Goal: Information Seeking & Learning: Learn about a topic

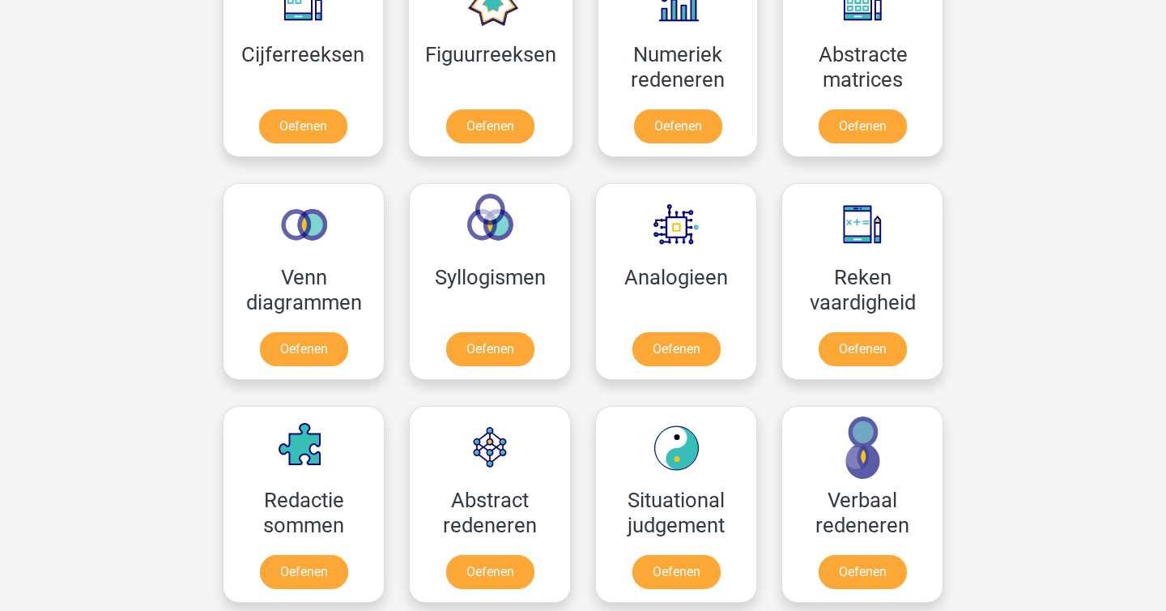
scroll to position [804, 0]
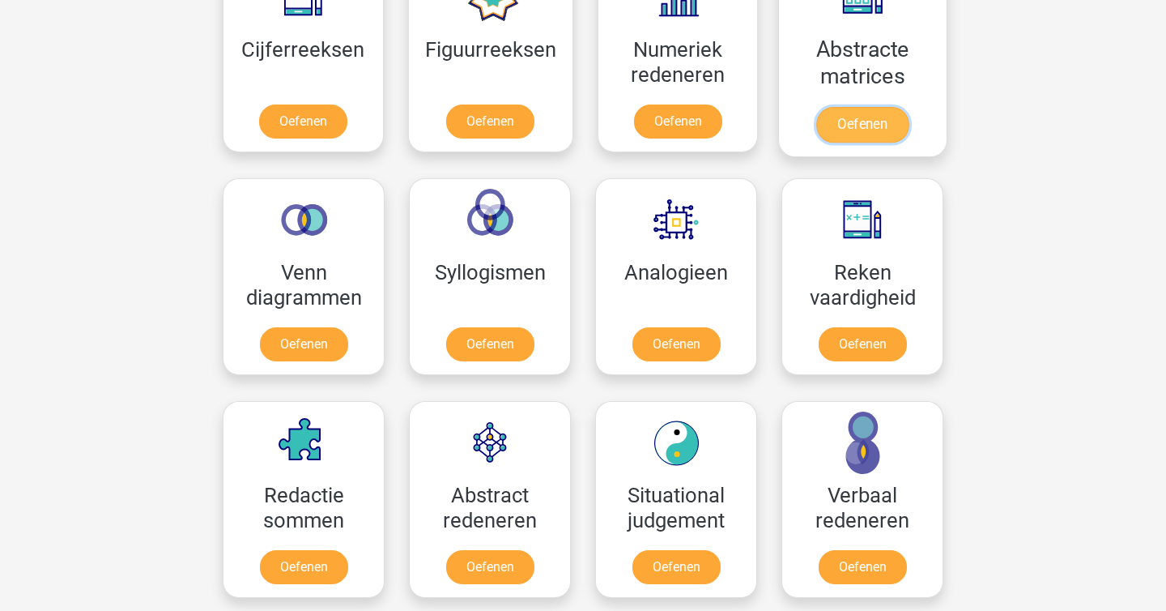
click at [876, 107] on link "Oefenen" at bounding box center [863, 125] width 92 height 36
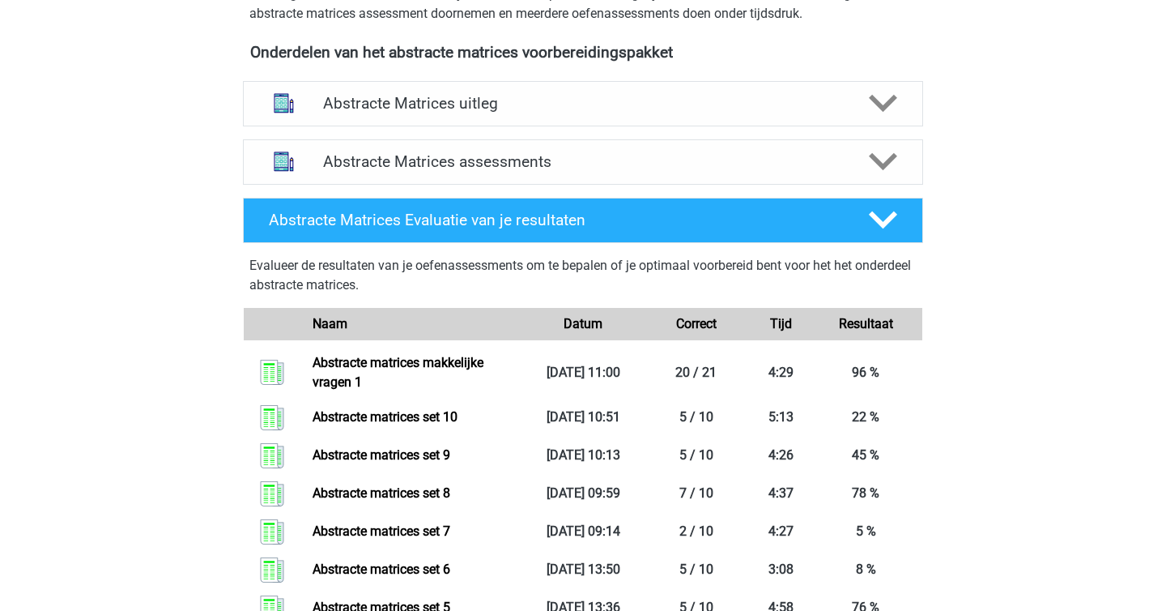
scroll to position [564, 0]
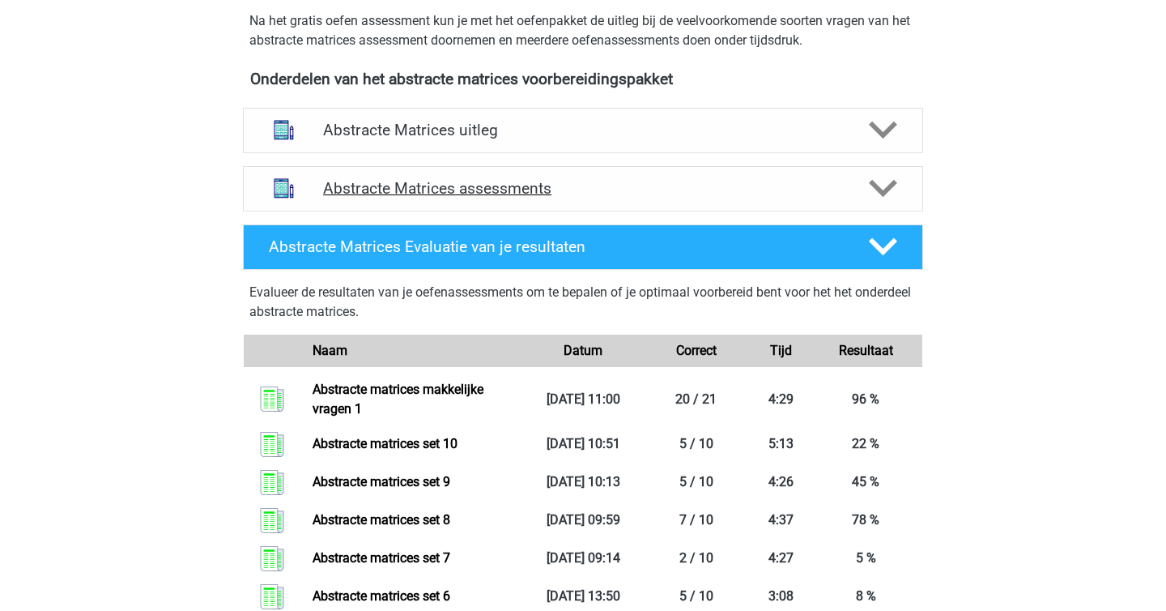
click at [457, 183] on h4 "Abstracte Matrices assessments" at bounding box center [583, 188] width 520 height 19
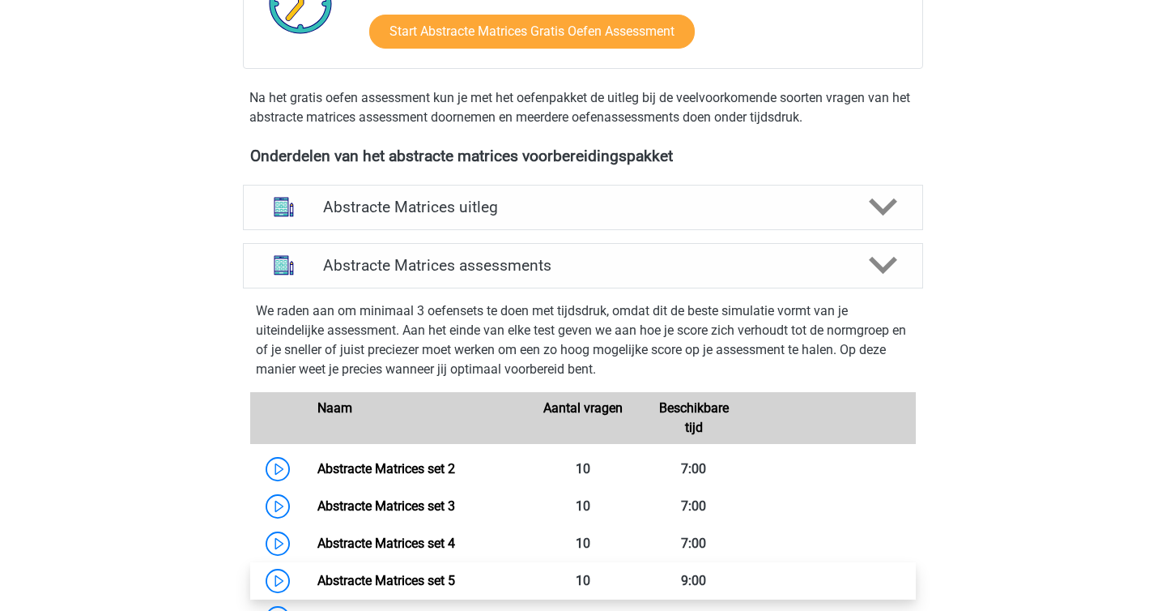
scroll to position [486, 0]
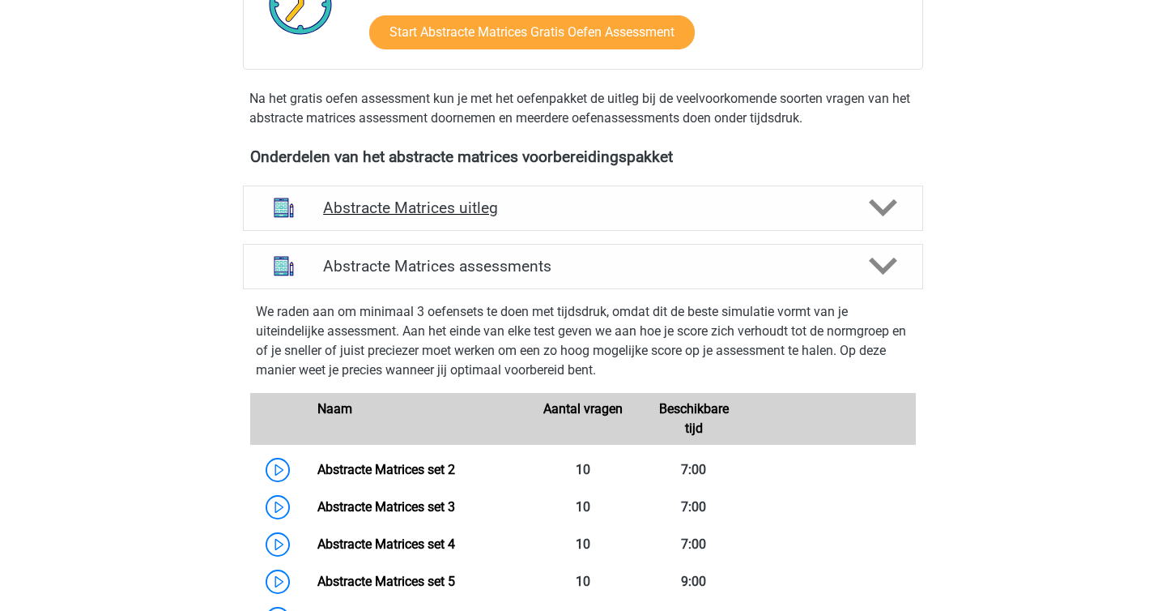
click at [367, 221] on div "Abstracte Matrices uitleg" at bounding box center [583, 207] width 680 height 45
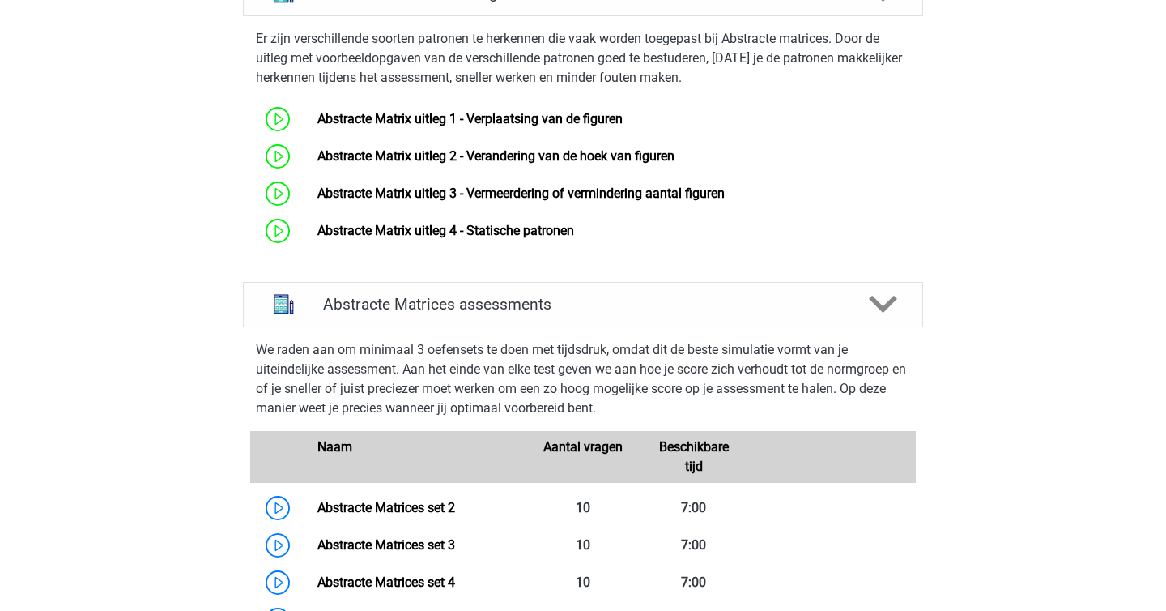
scroll to position [0, 0]
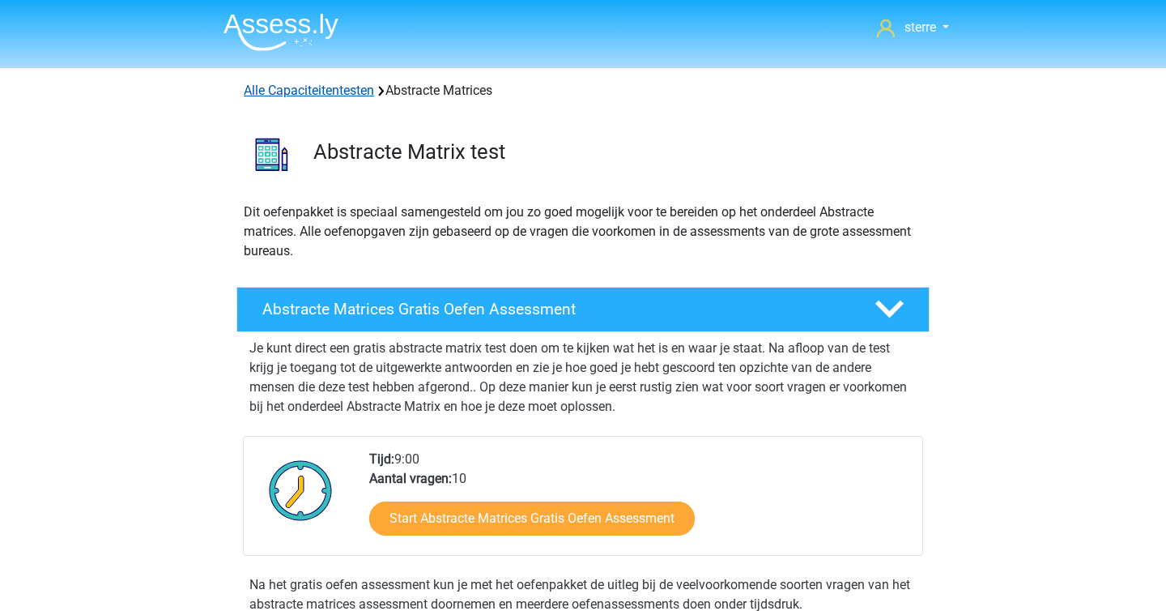
click at [316, 83] on link "Alle Capaciteitentesten" at bounding box center [309, 90] width 130 height 15
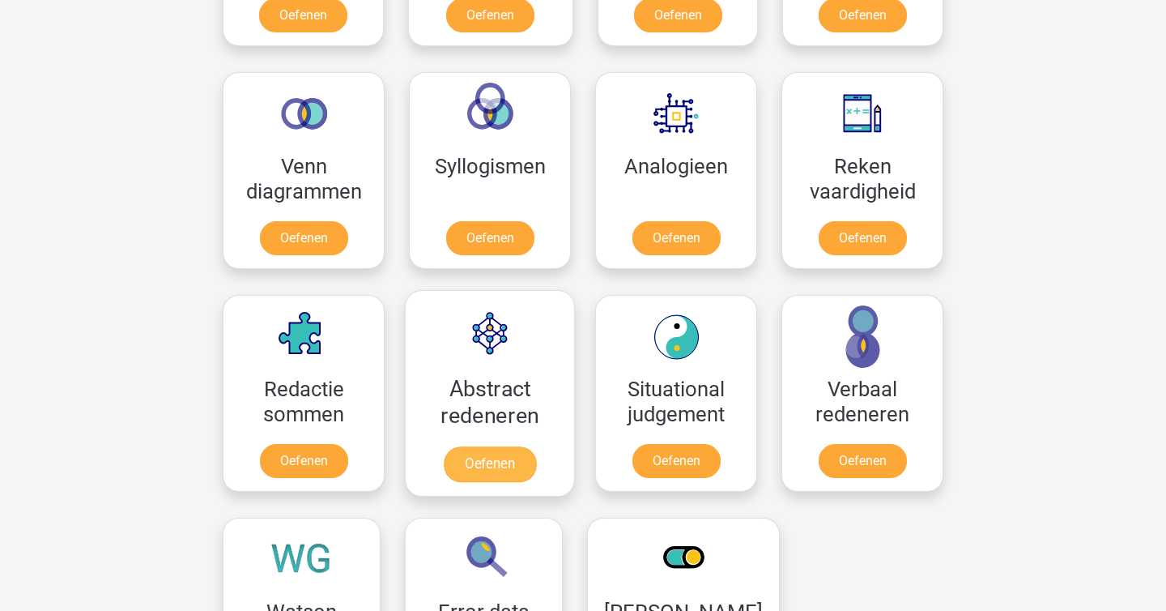
scroll to position [910, 0]
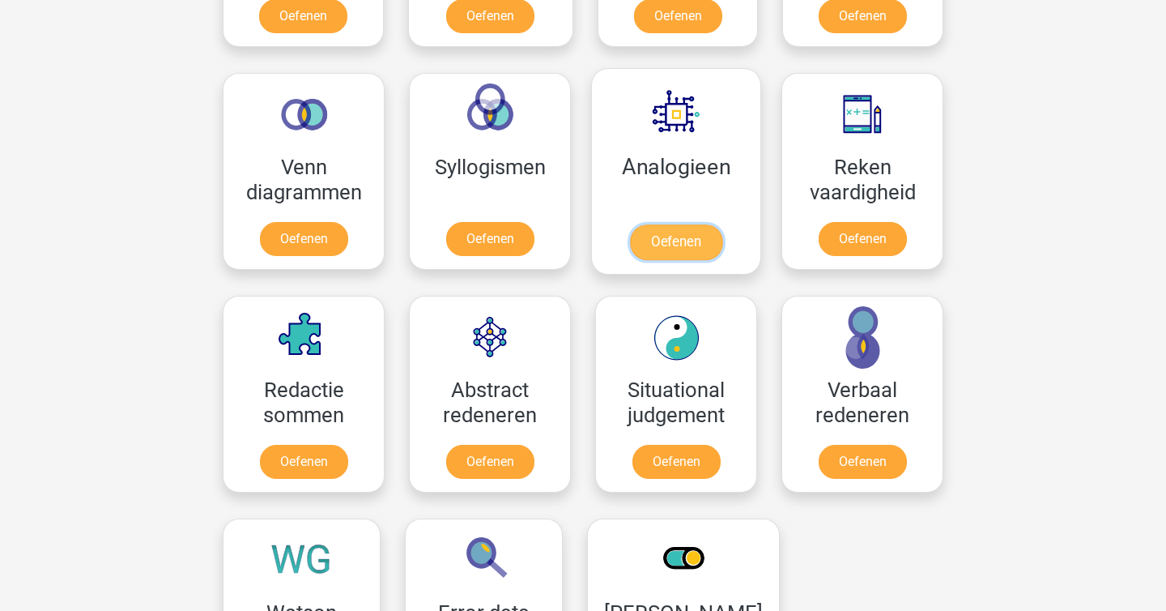
click at [630, 224] on link "Oefenen" at bounding box center [676, 242] width 92 height 36
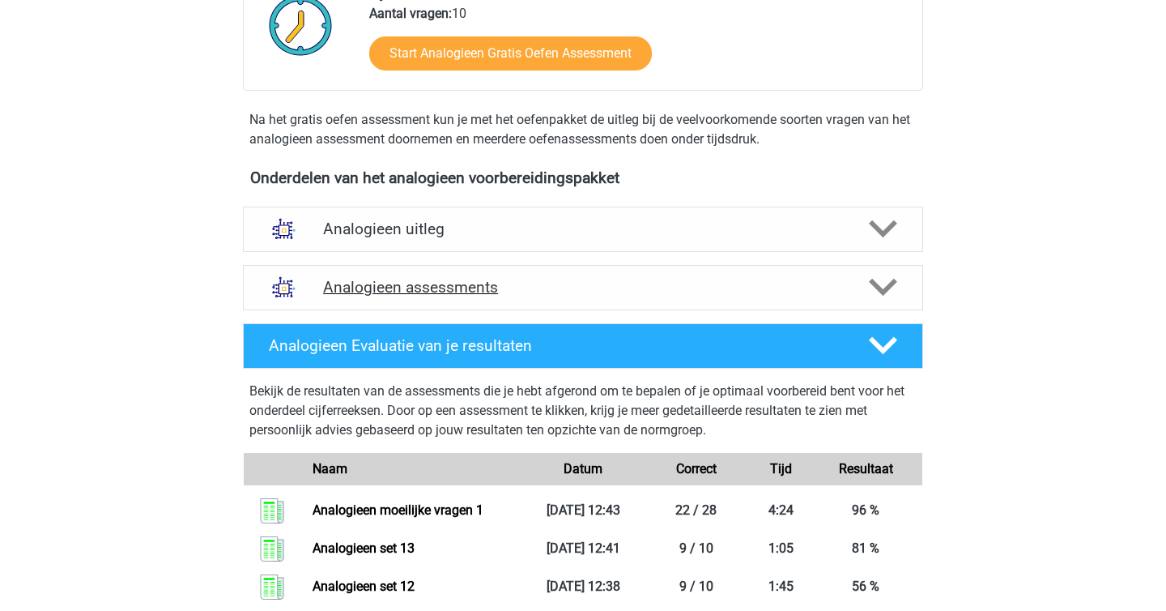
scroll to position [461, 0]
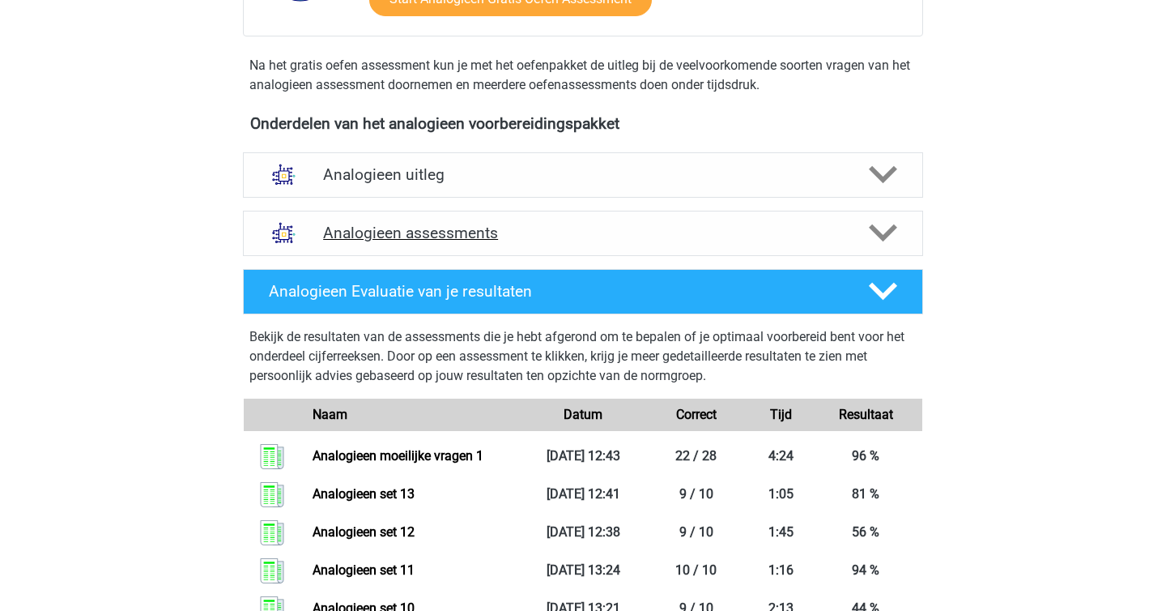
click at [423, 234] on h4 "Analogieen assessments" at bounding box center [583, 233] width 520 height 19
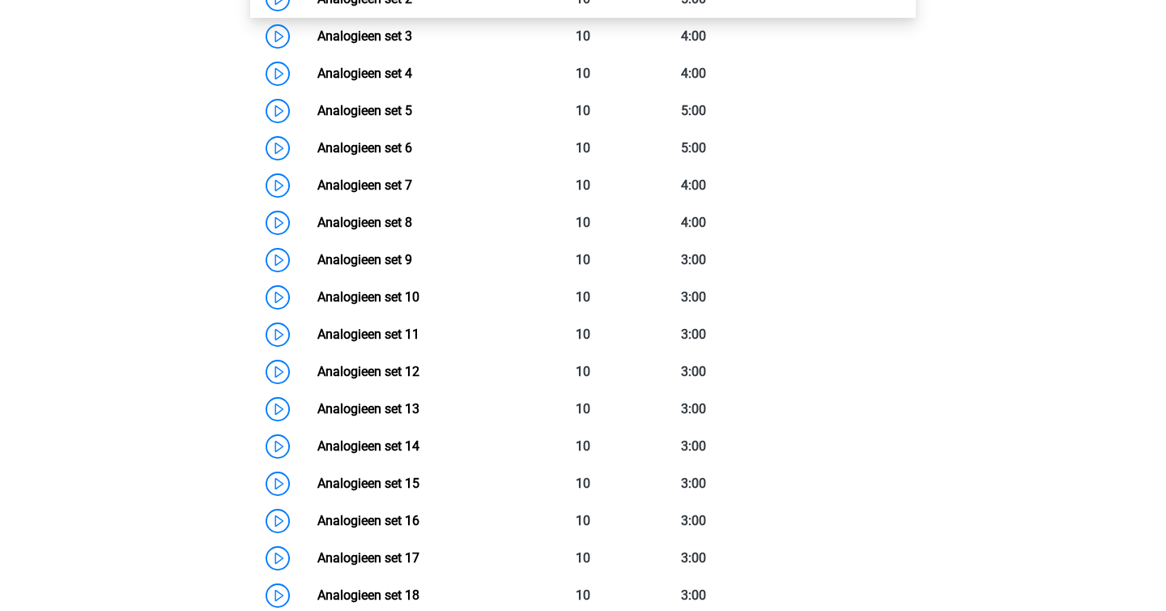
scroll to position [881, 0]
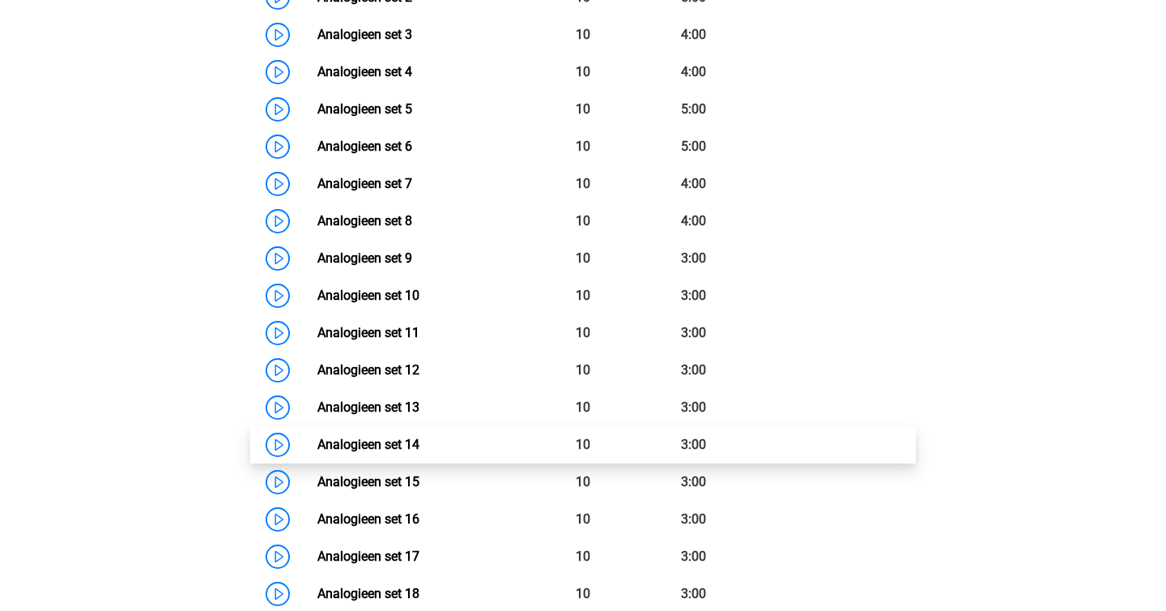
click at [388, 441] on link "Analogieen set 14" at bounding box center [369, 444] width 102 height 15
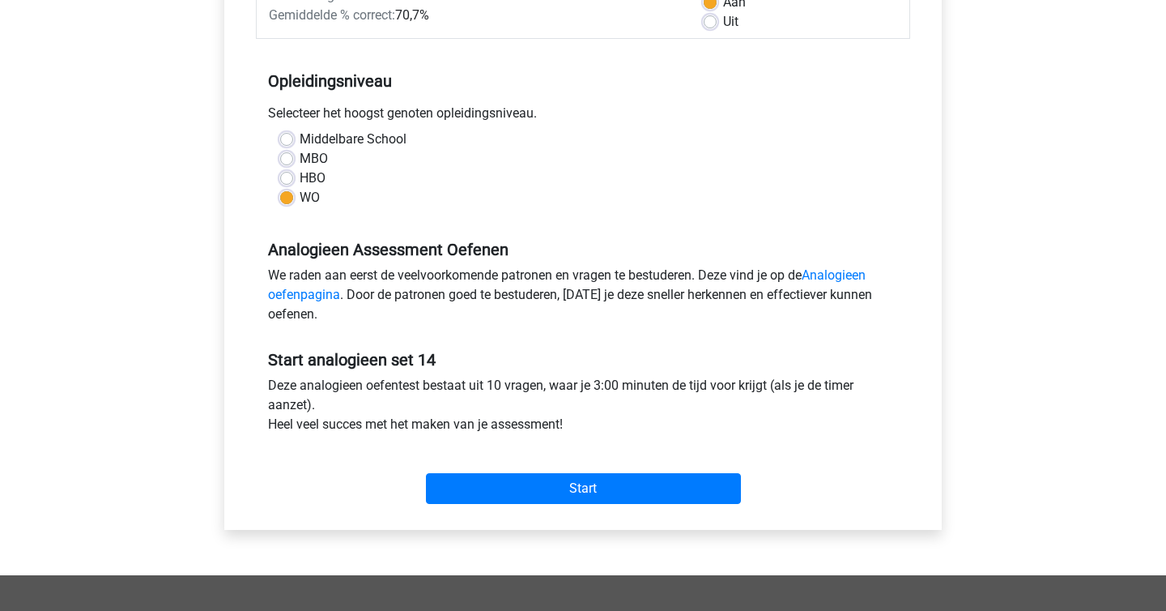
scroll to position [607, 0]
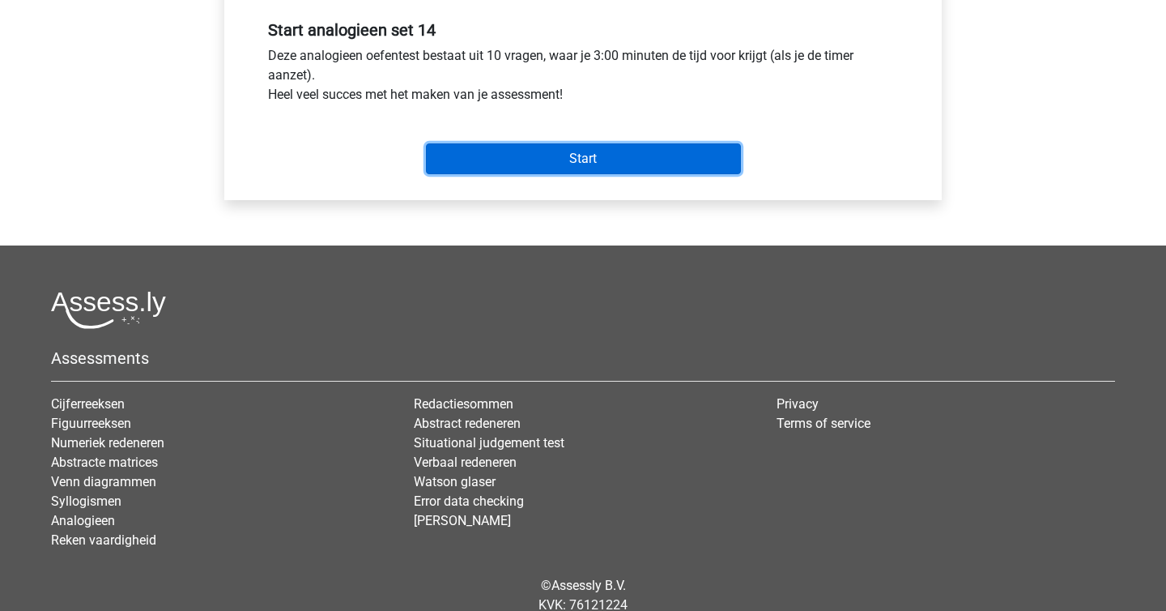
click at [603, 156] on input "Start" at bounding box center [583, 158] width 315 height 31
click at [516, 168] on input "Start" at bounding box center [583, 158] width 315 height 31
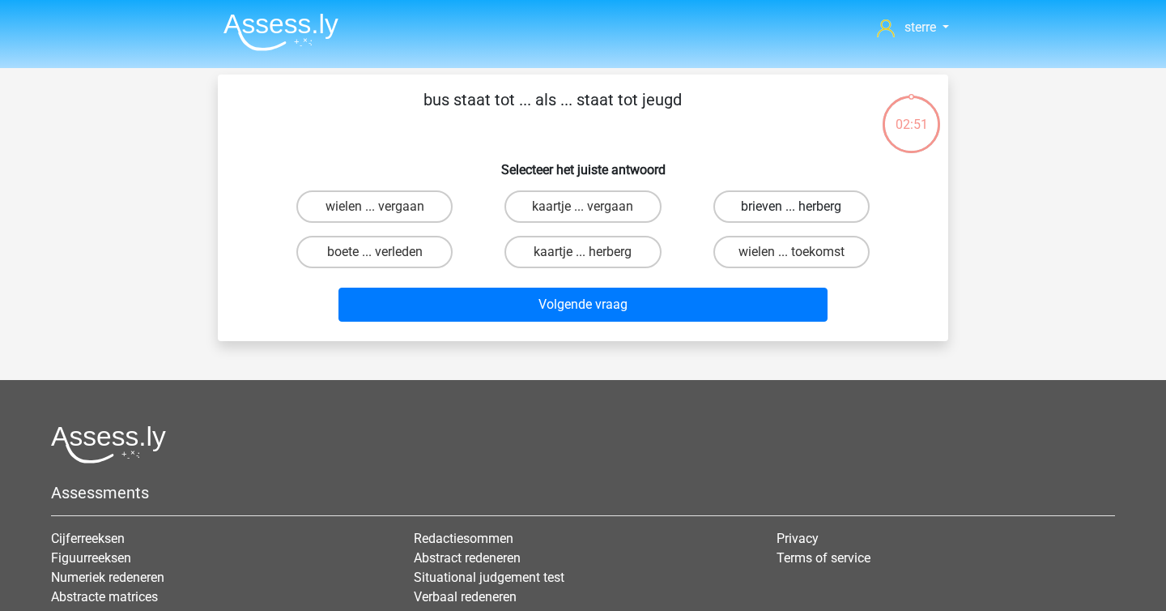
click at [787, 211] on label "brieven ... herberg" at bounding box center [792, 206] width 156 height 32
click at [791, 211] on input "brieven ... herberg" at bounding box center [796, 212] width 11 height 11
radio input "true"
click at [785, 203] on label "brieven ... herberg" at bounding box center [792, 206] width 156 height 32
click at [791, 207] on input "brieven ... herberg" at bounding box center [796, 212] width 11 height 11
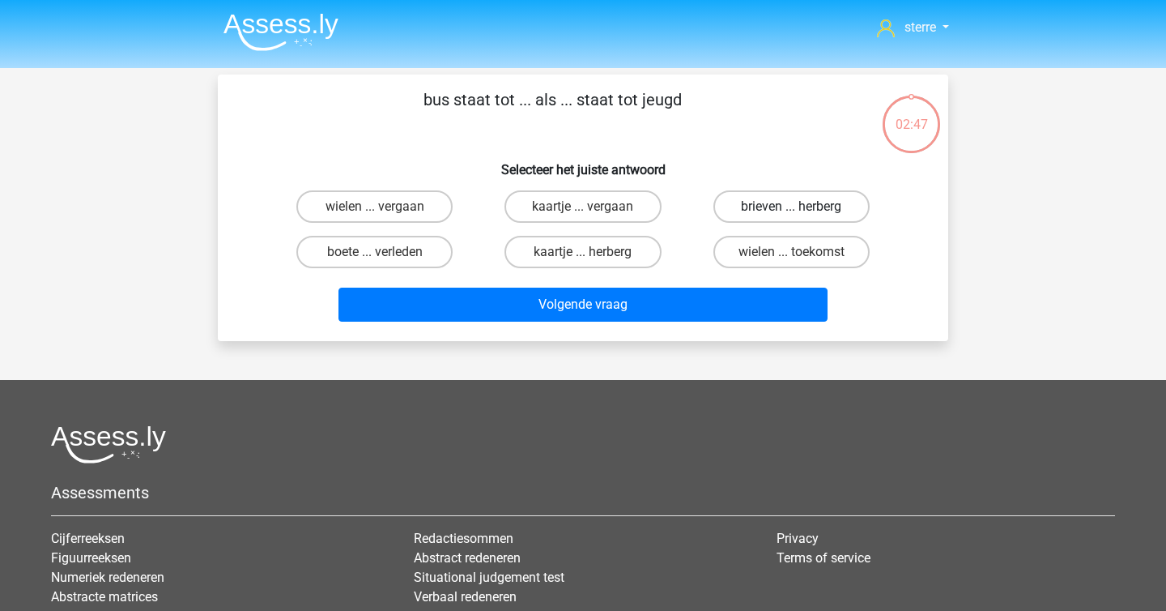
radio input "true"
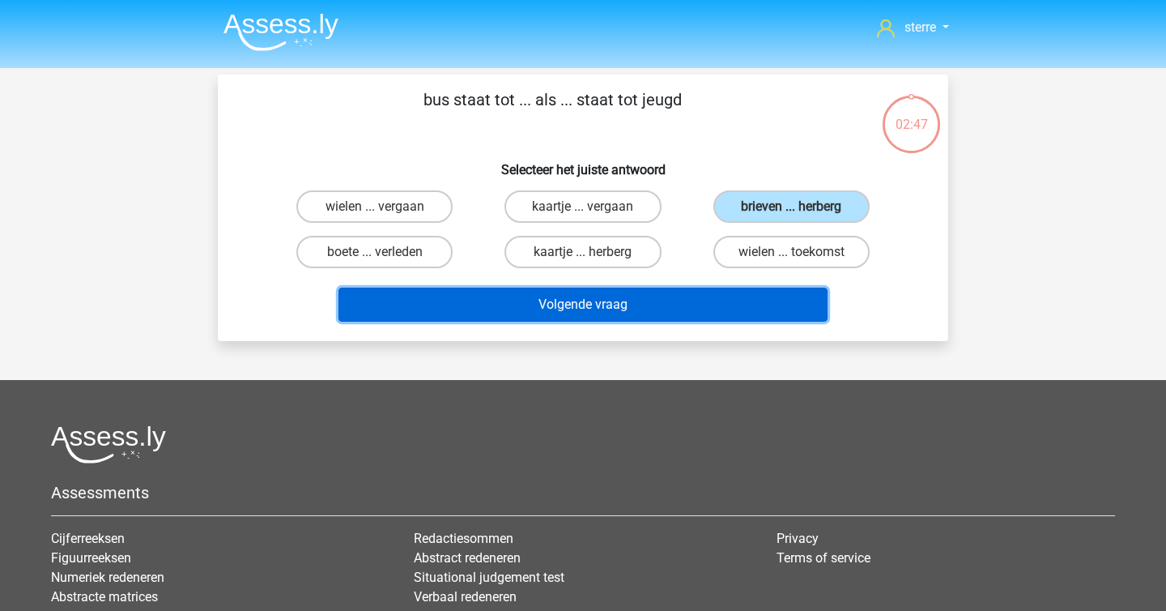
click at [689, 304] on button "Volgende vraag" at bounding box center [584, 305] width 490 height 34
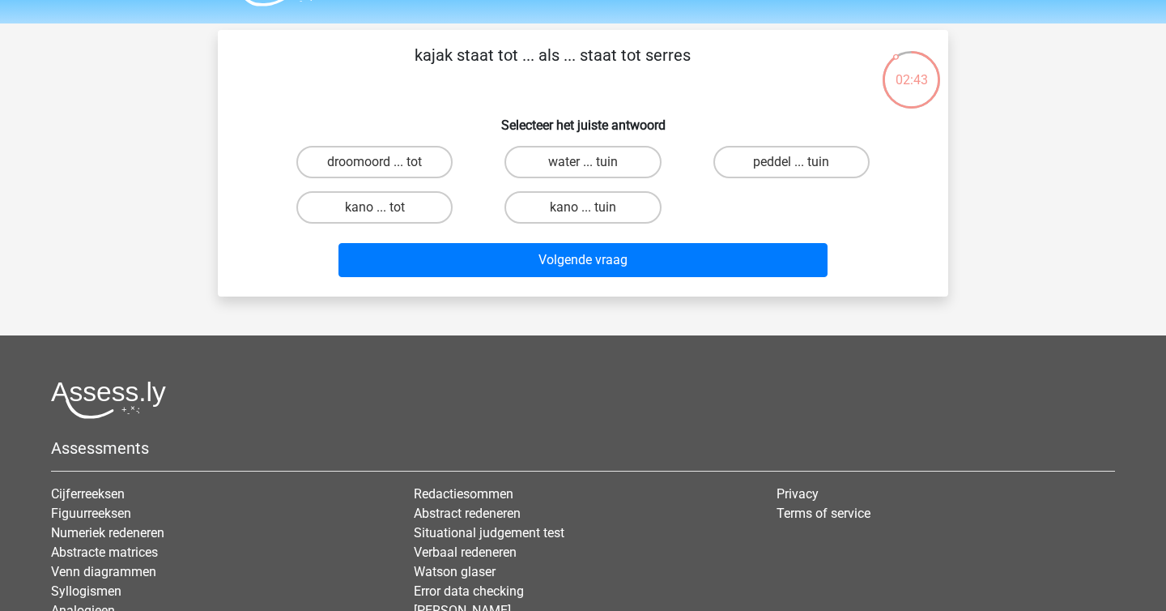
scroll to position [35, 0]
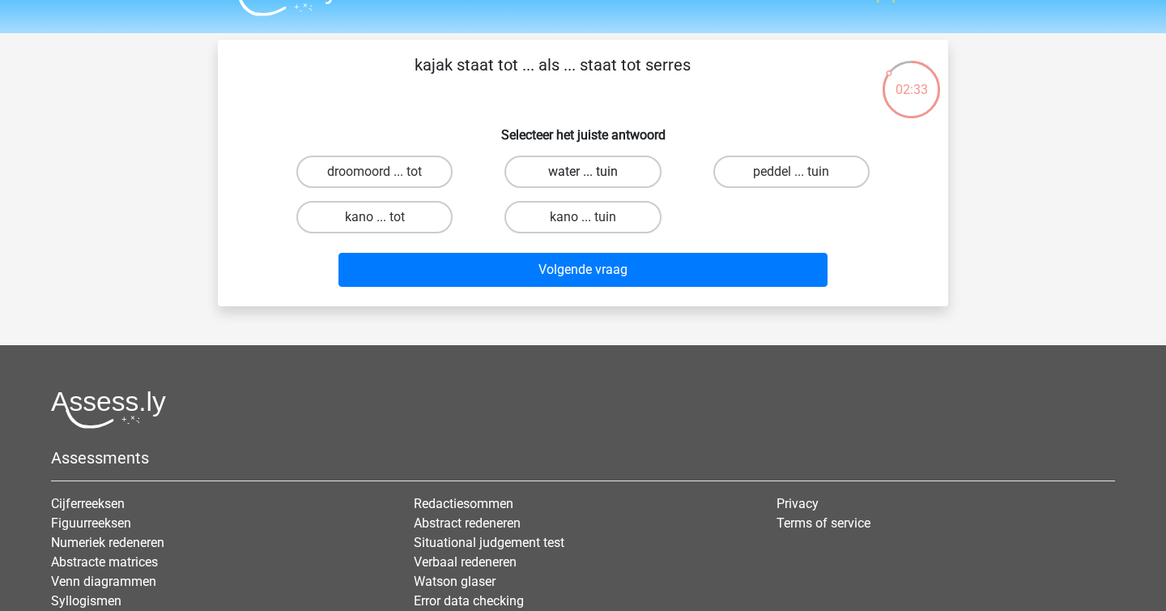
click at [608, 160] on label "water ... tuin" at bounding box center [583, 172] width 156 height 32
click at [594, 172] on input "water ... tuin" at bounding box center [588, 177] width 11 height 11
radio input "true"
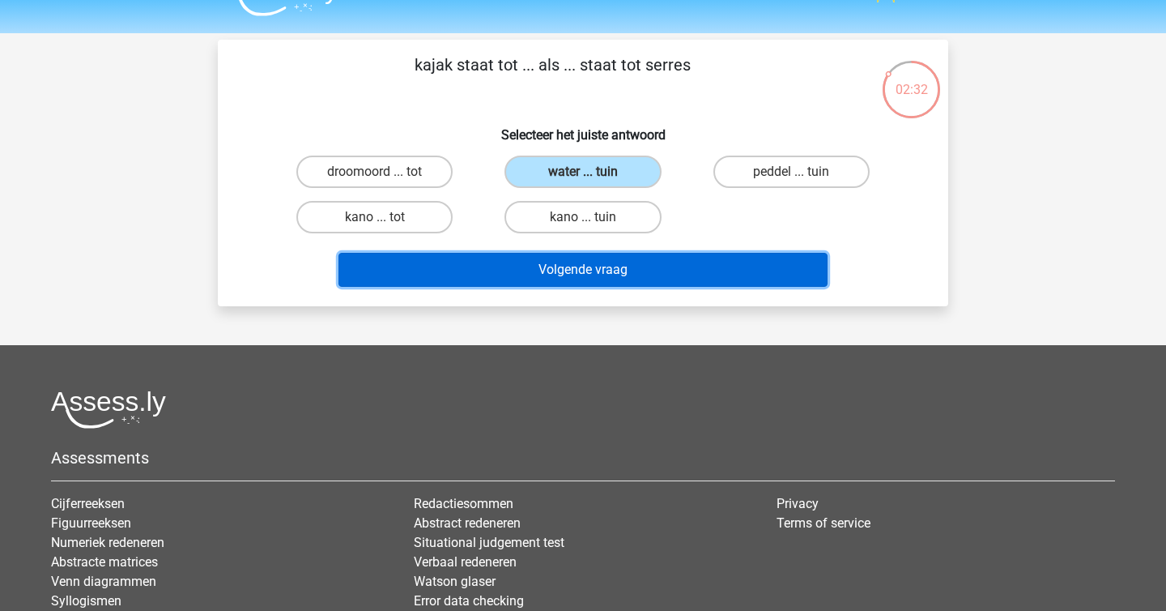
click at [616, 273] on button "Volgende vraag" at bounding box center [584, 270] width 490 height 34
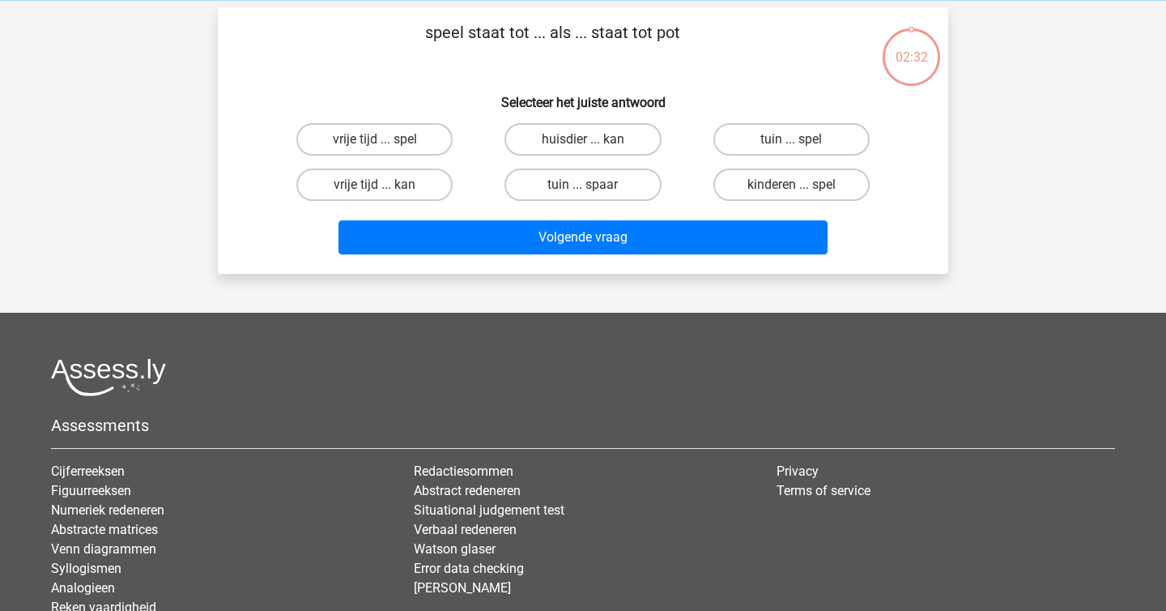
scroll to position [75, 0]
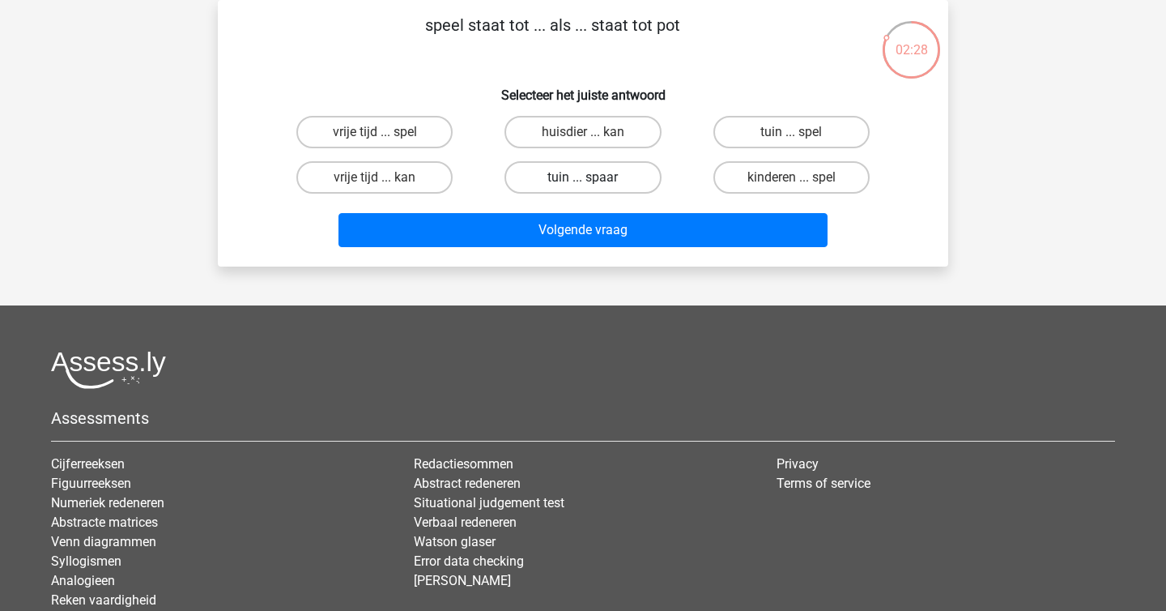
click at [599, 179] on label "tuin ... spaar" at bounding box center [583, 177] width 156 height 32
click at [594, 179] on input "tuin ... spaar" at bounding box center [588, 182] width 11 height 11
radio input "true"
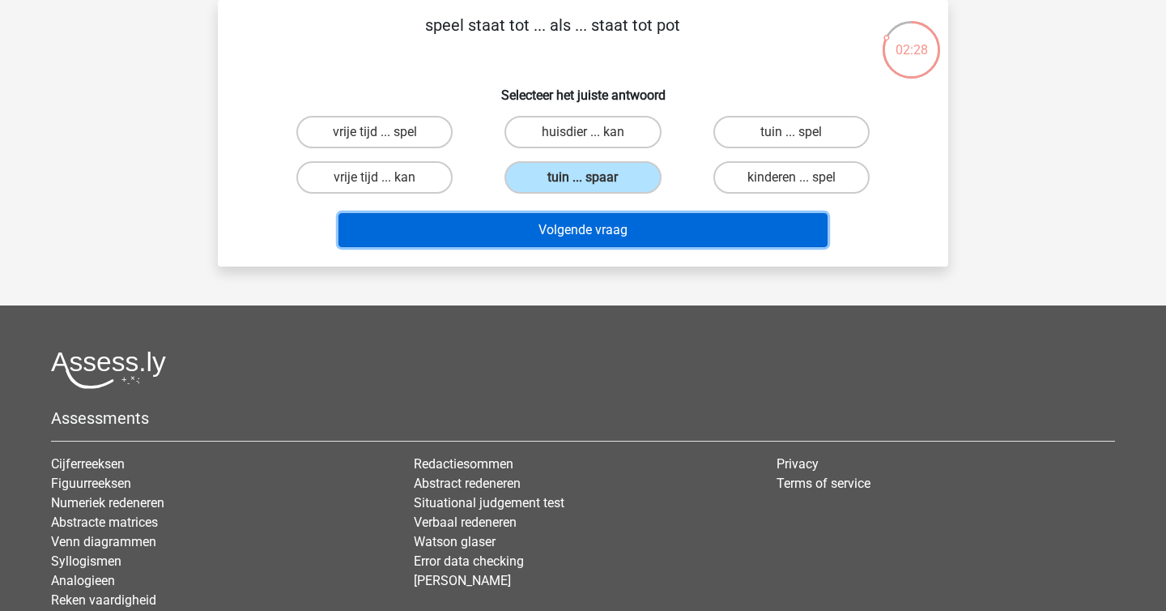
click at [620, 240] on button "Volgende vraag" at bounding box center [584, 230] width 490 height 34
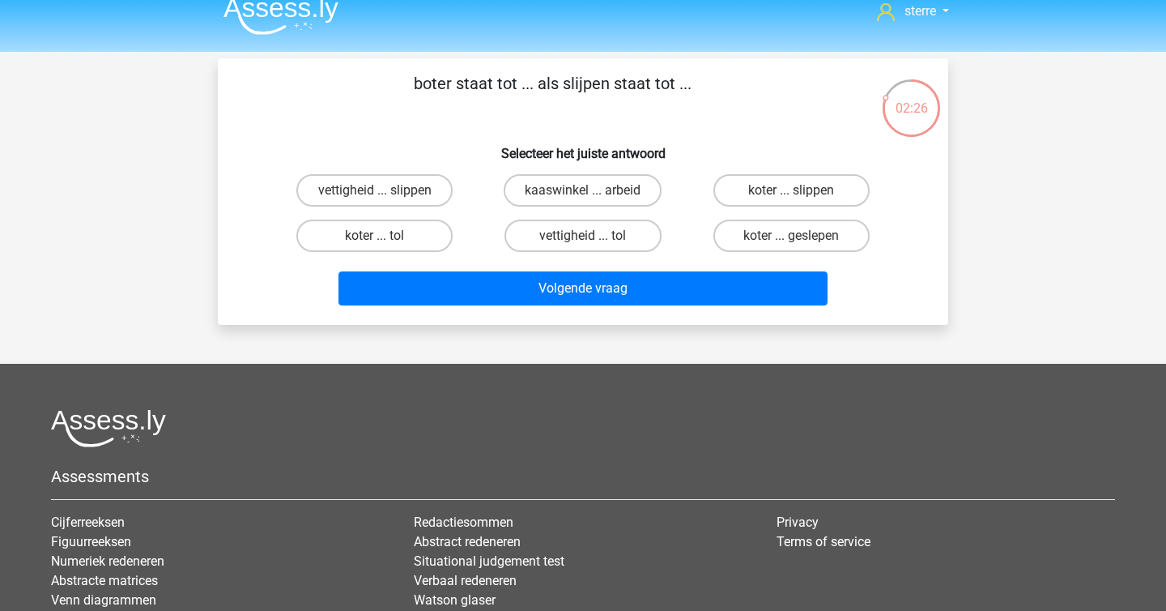
scroll to position [15, 0]
click at [779, 180] on label "koter ... slippen" at bounding box center [792, 191] width 156 height 32
click at [791, 191] on input "koter ... slippen" at bounding box center [796, 196] width 11 height 11
radio input "true"
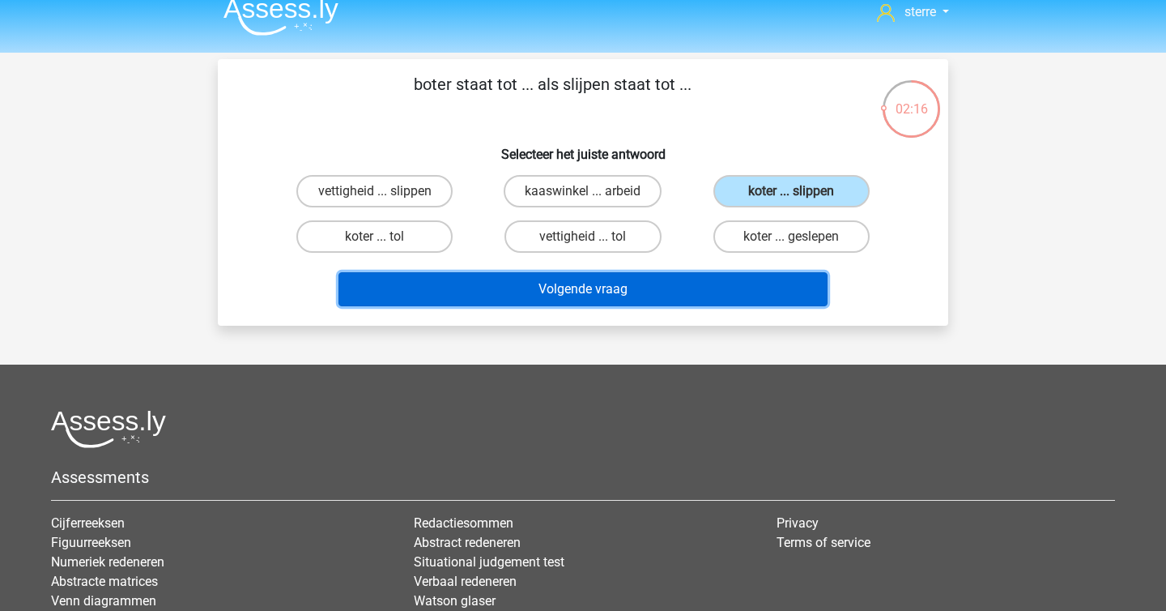
click at [744, 296] on button "Volgende vraag" at bounding box center [584, 289] width 490 height 34
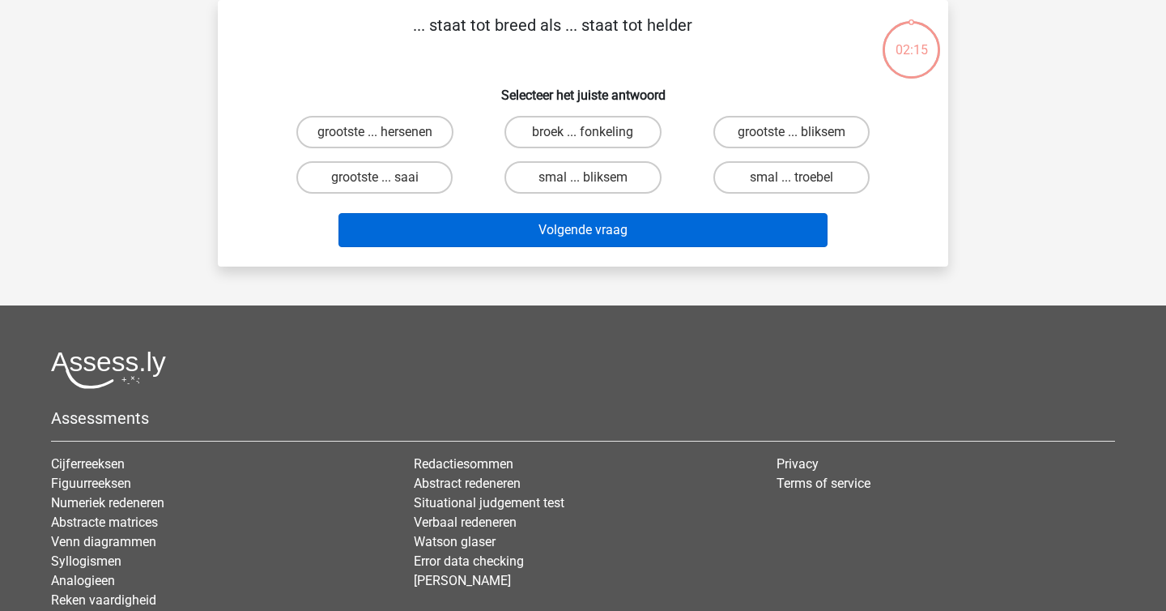
scroll to position [26, 0]
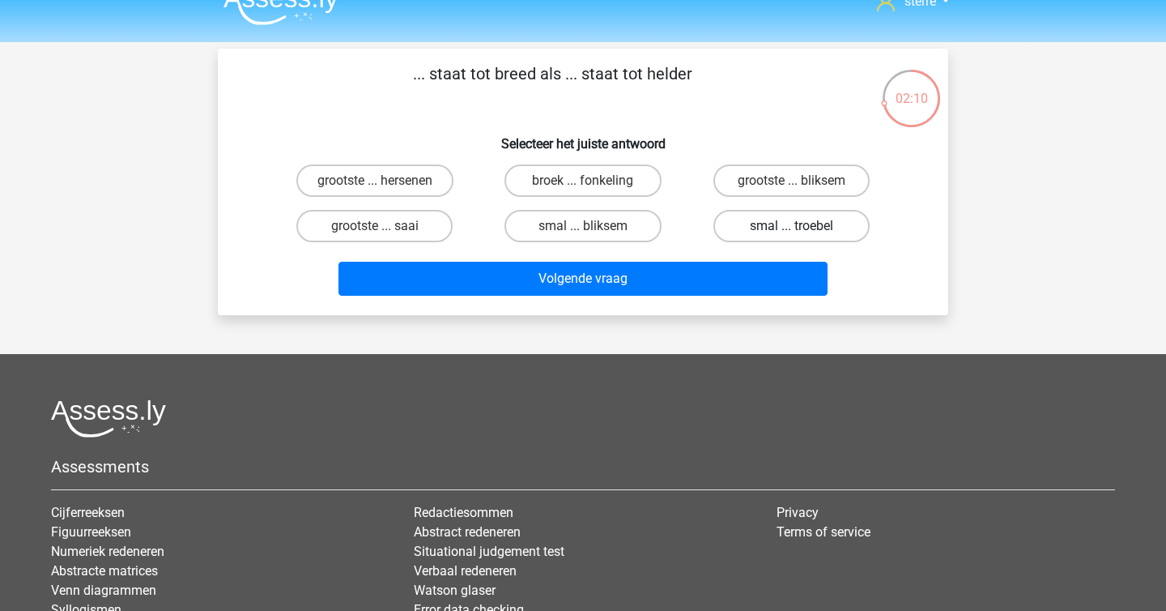
click at [783, 233] on label "smal ... troebel" at bounding box center [792, 226] width 156 height 32
click at [791, 233] on input "smal ... troebel" at bounding box center [796, 231] width 11 height 11
radio input "true"
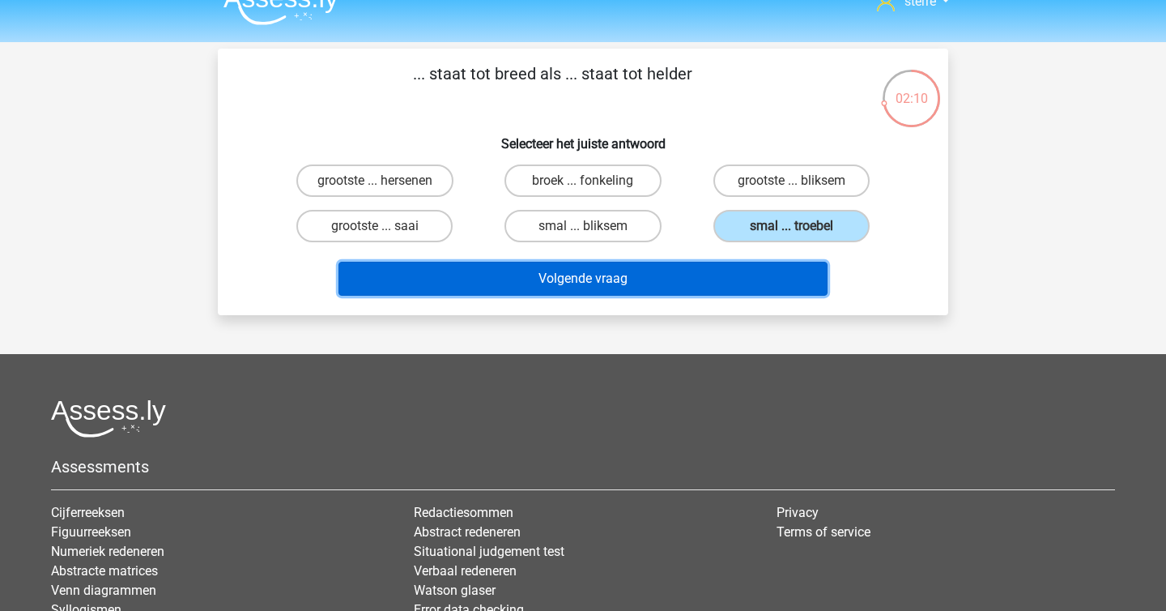
click at [768, 271] on button "Volgende vraag" at bounding box center [584, 279] width 490 height 34
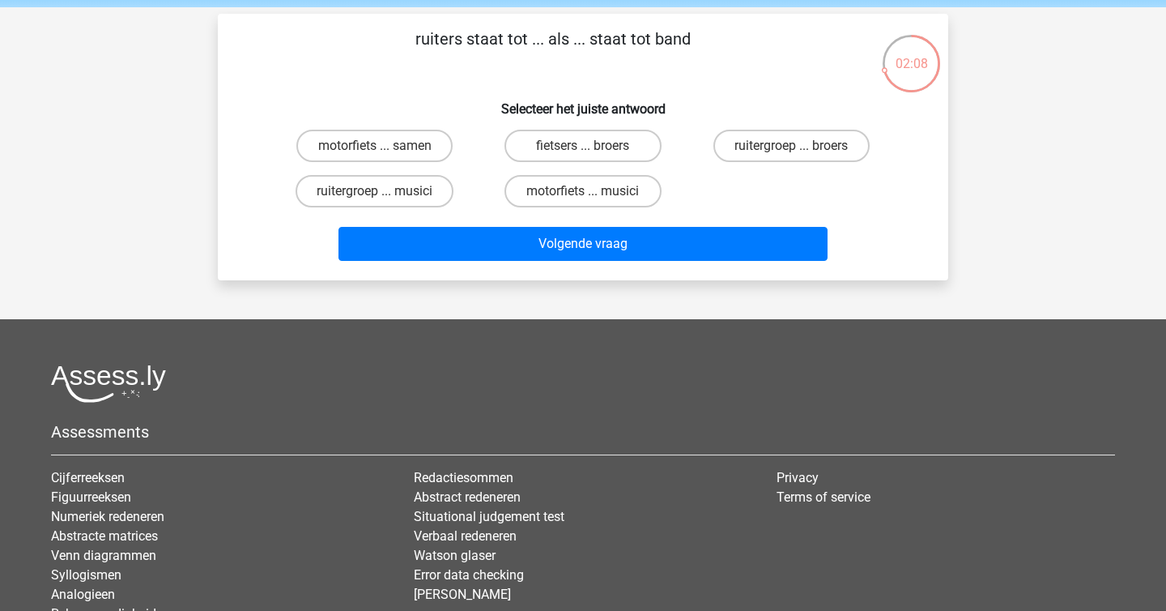
scroll to position [60, 0]
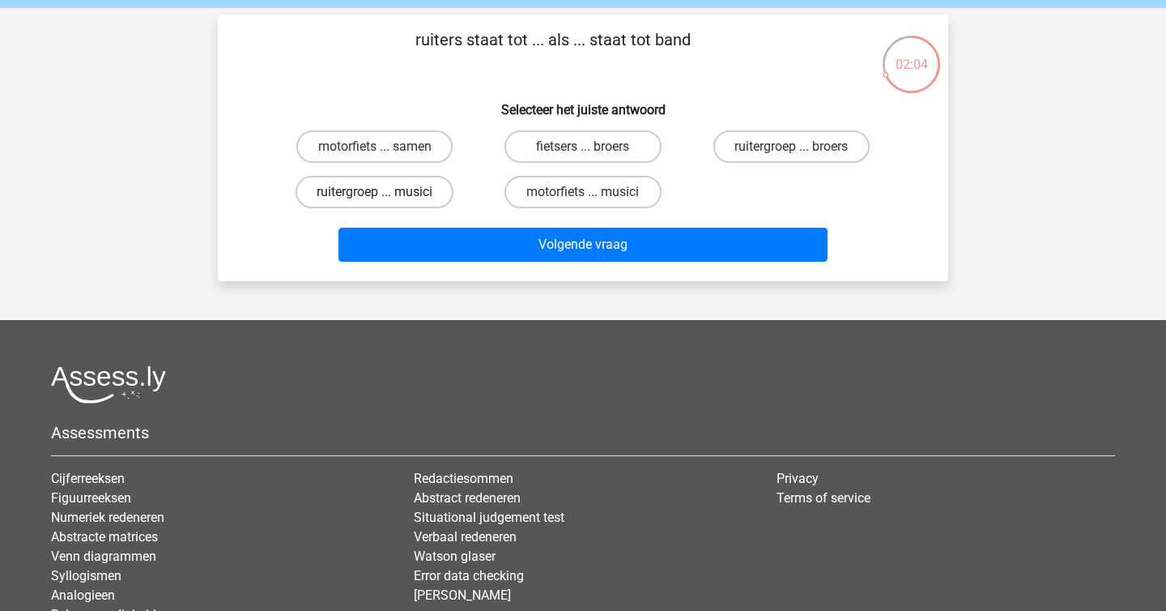
click at [399, 189] on label "ruitergroep ... musici" at bounding box center [375, 192] width 158 height 32
click at [386, 192] on input "ruitergroep ... musici" at bounding box center [380, 197] width 11 height 11
radio input "true"
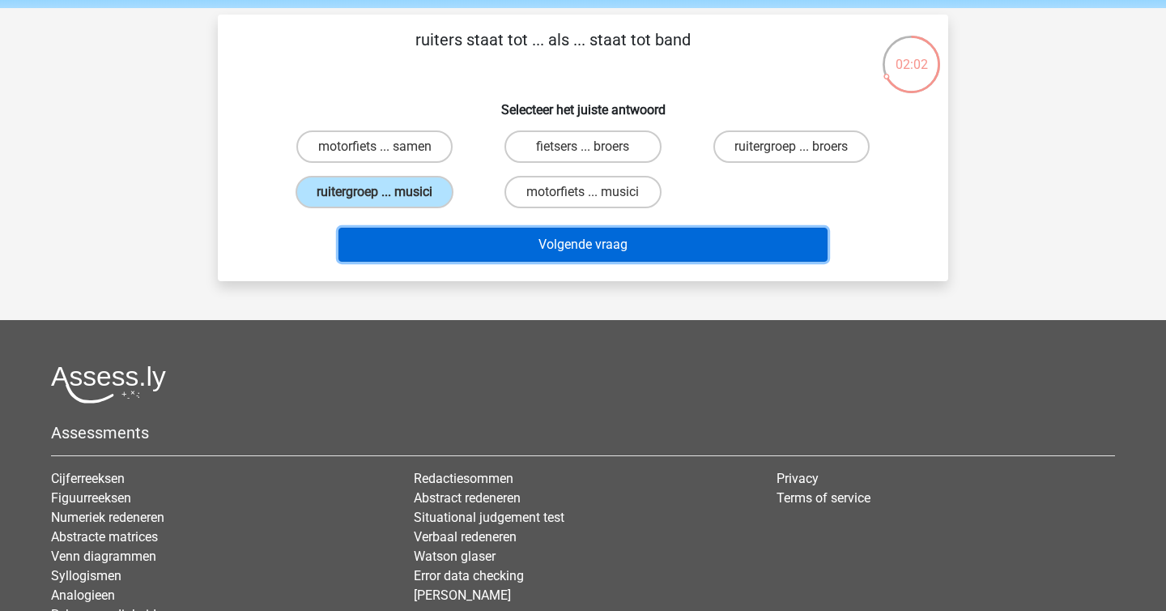
click at [517, 248] on button "Volgende vraag" at bounding box center [584, 245] width 490 height 34
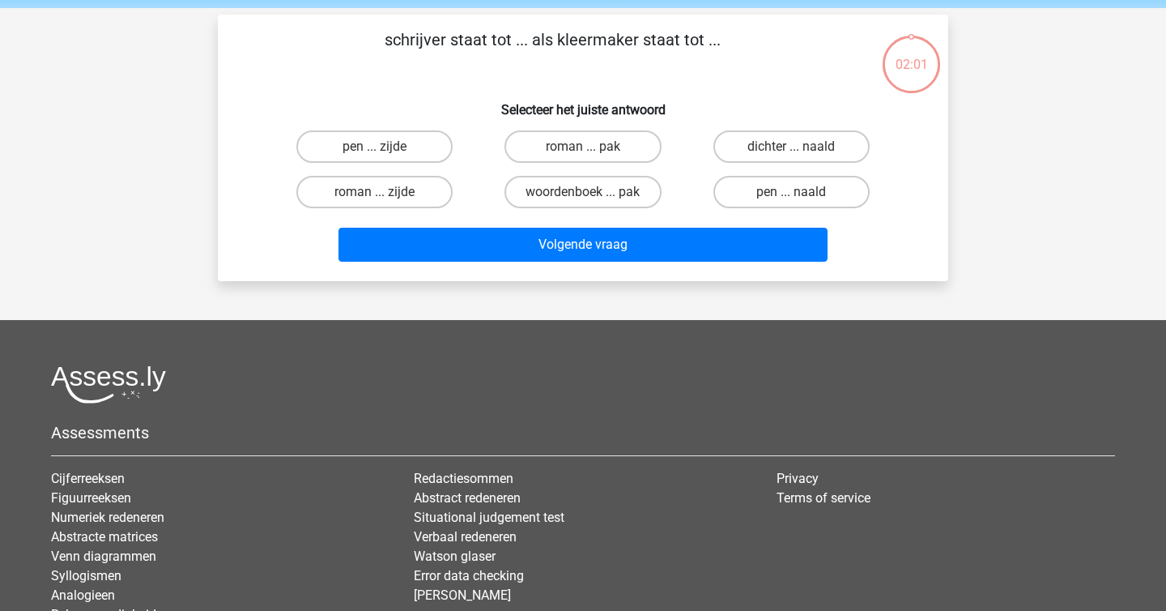
scroll to position [75, 0]
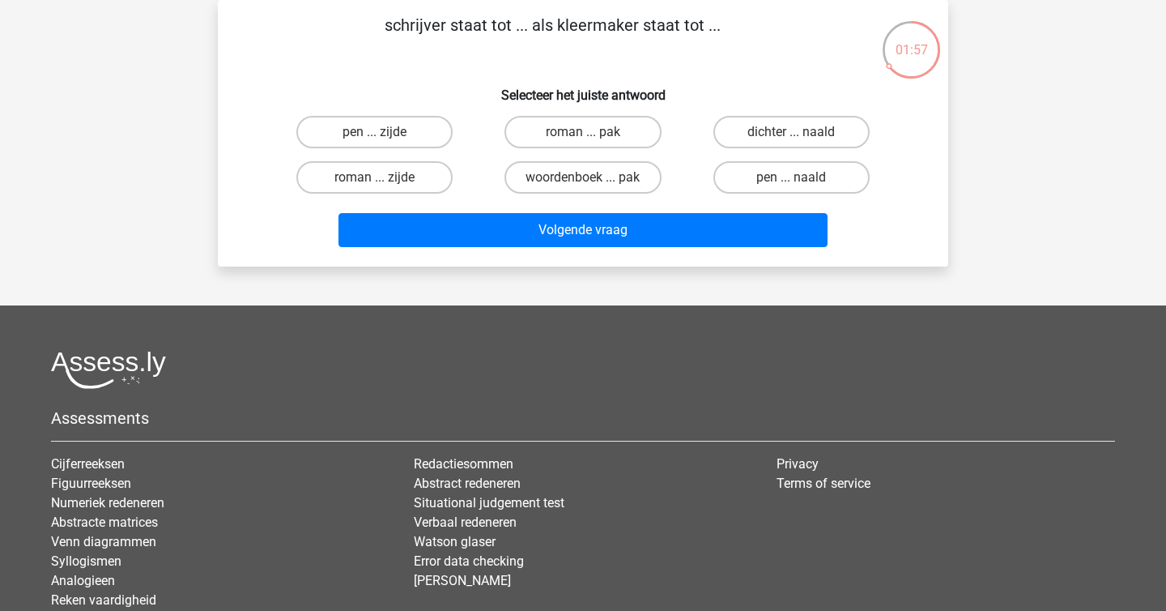
click at [791, 178] on input "pen ... naald" at bounding box center [796, 182] width 11 height 11
radio input "true"
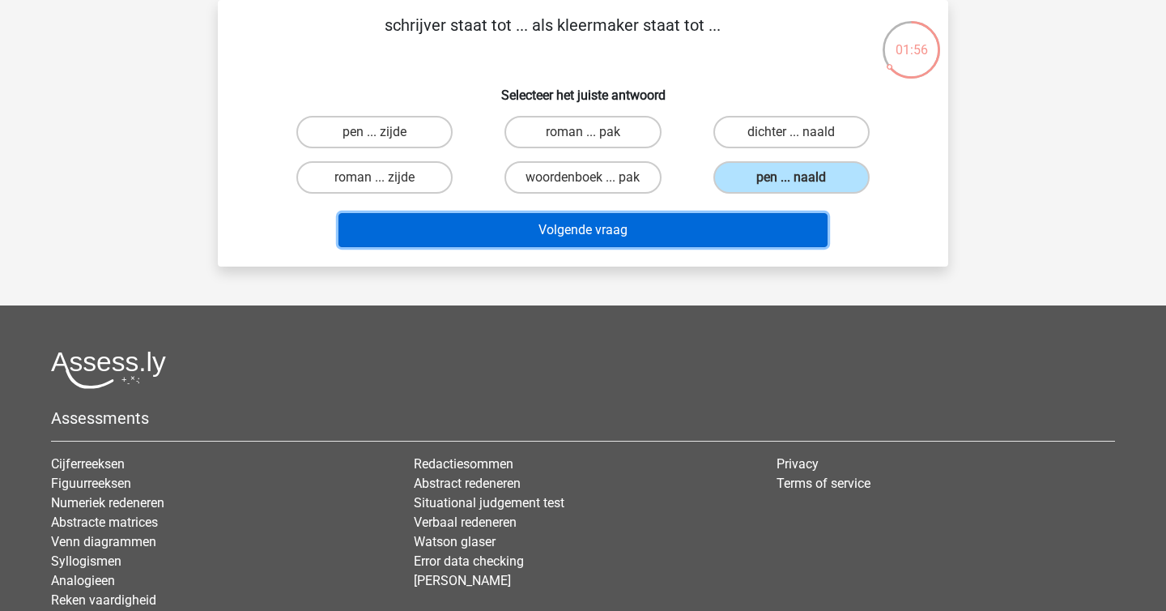
click at [758, 231] on button "Volgende vraag" at bounding box center [584, 230] width 490 height 34
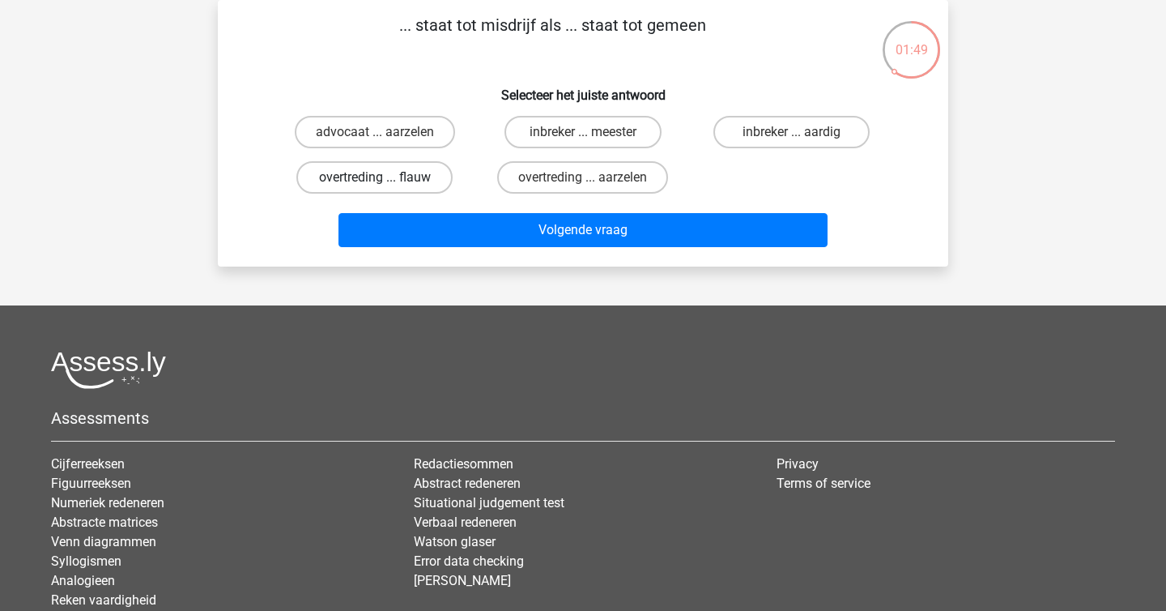
click at [365, 168] on label "overtreding ... flauw" at bounding box center [374, 177] width 156 height 32
click at [375, 177] on input "overtreding ... flauw" at bounding box center [380, 182] width 11 height 11
radio input "true"
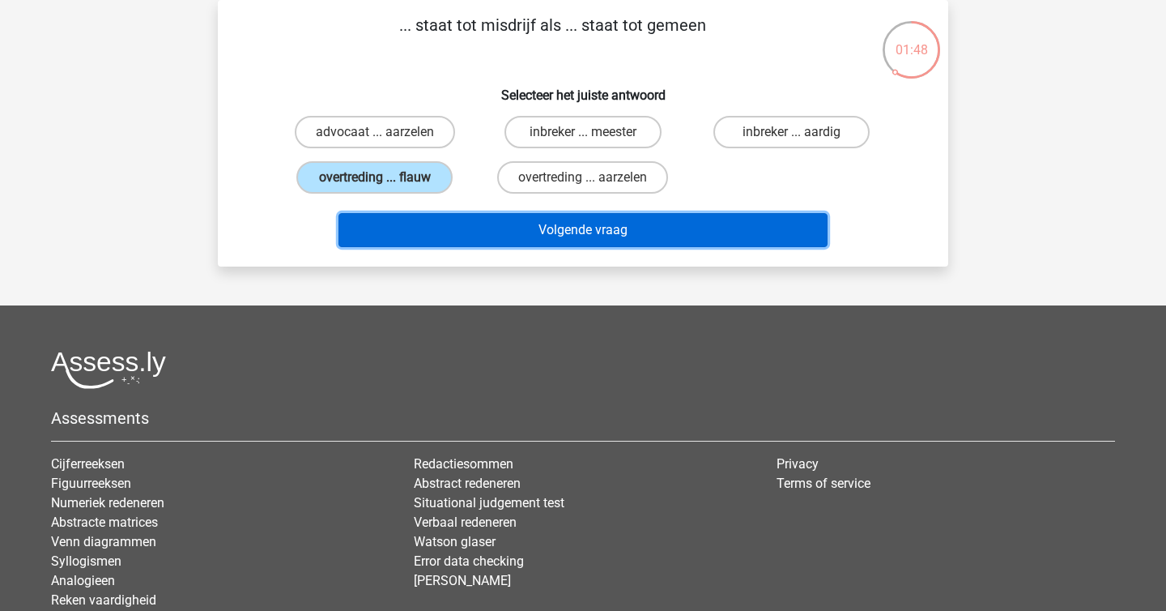
click at [552, 241] on button "Volgende vraag" at bounding box center [584, 230] width 490 height 34
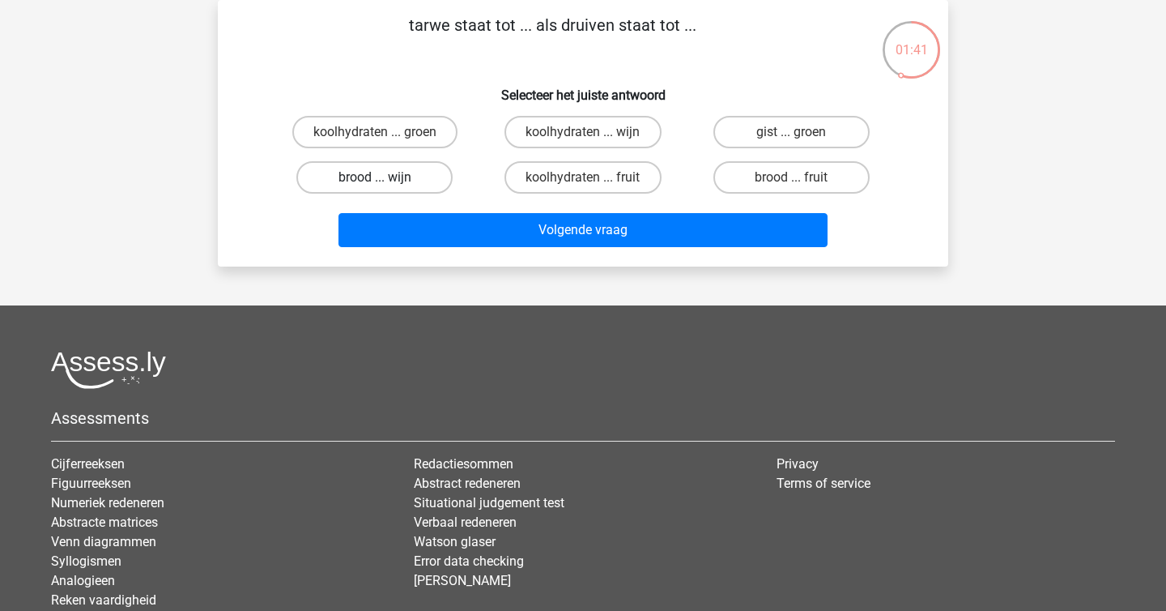
click at [377, 171] on label "brood ... wijn" at bounding box center [374, 177] width 156 height 32
click at [377, 177] on input "brood ... wijn" at bounding box center [380, 182] width 11 height 11
radio input "true"
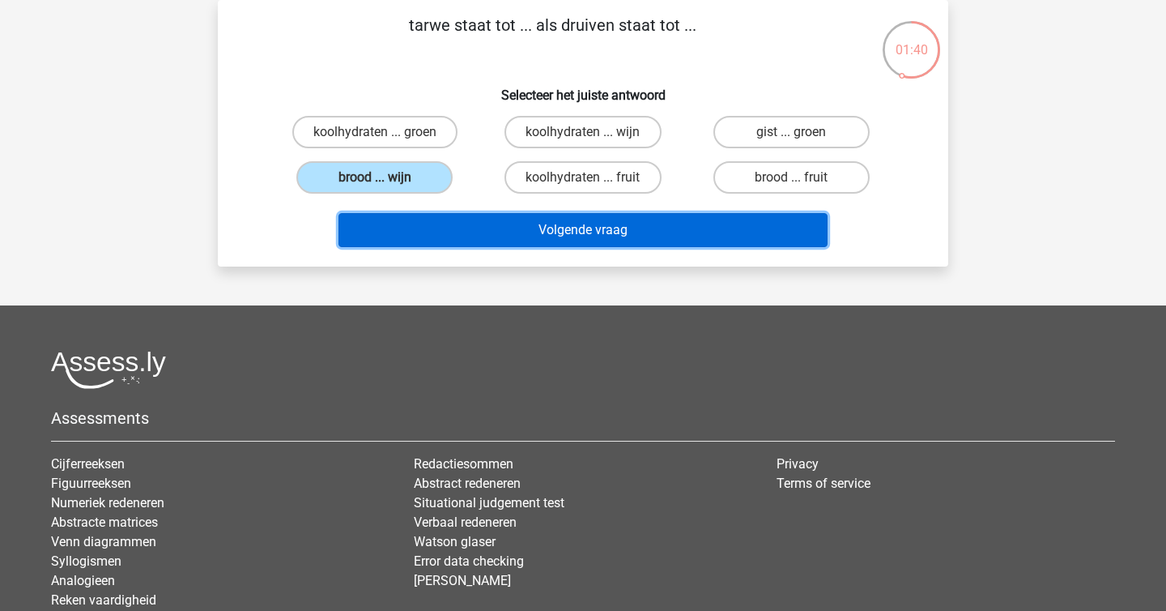
click at [571, 230] on button "Volgende vraag" at bounding box center [584, 230] width 490 height 34
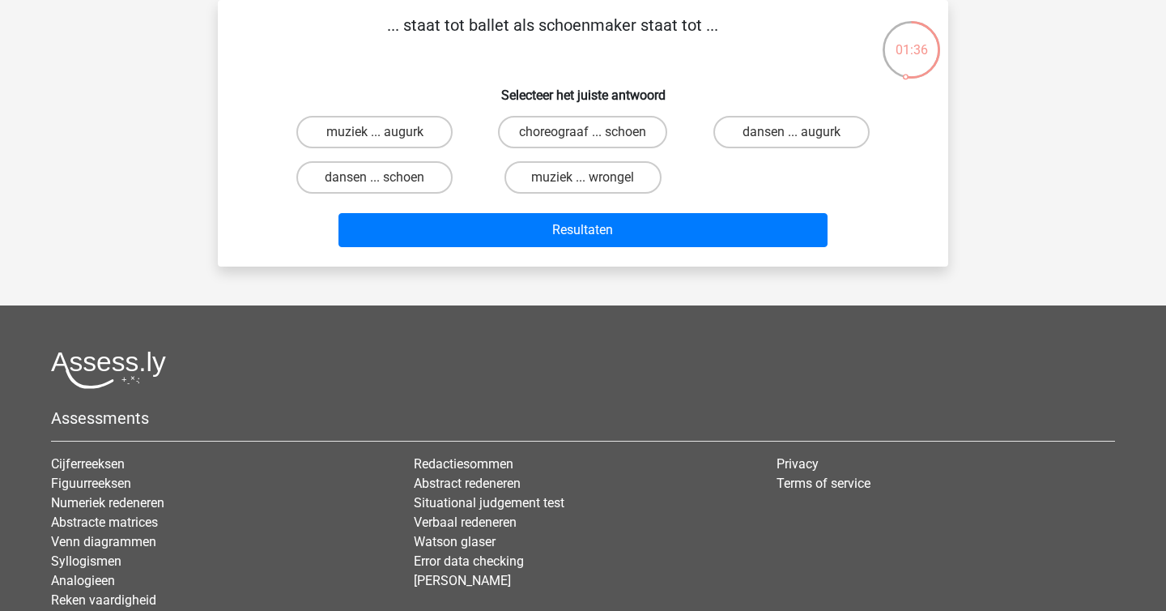
click at [584, 142] on input "choreograaf ... schoen" at bounding box center [588, 137] width 11 height 11
radio input "true"
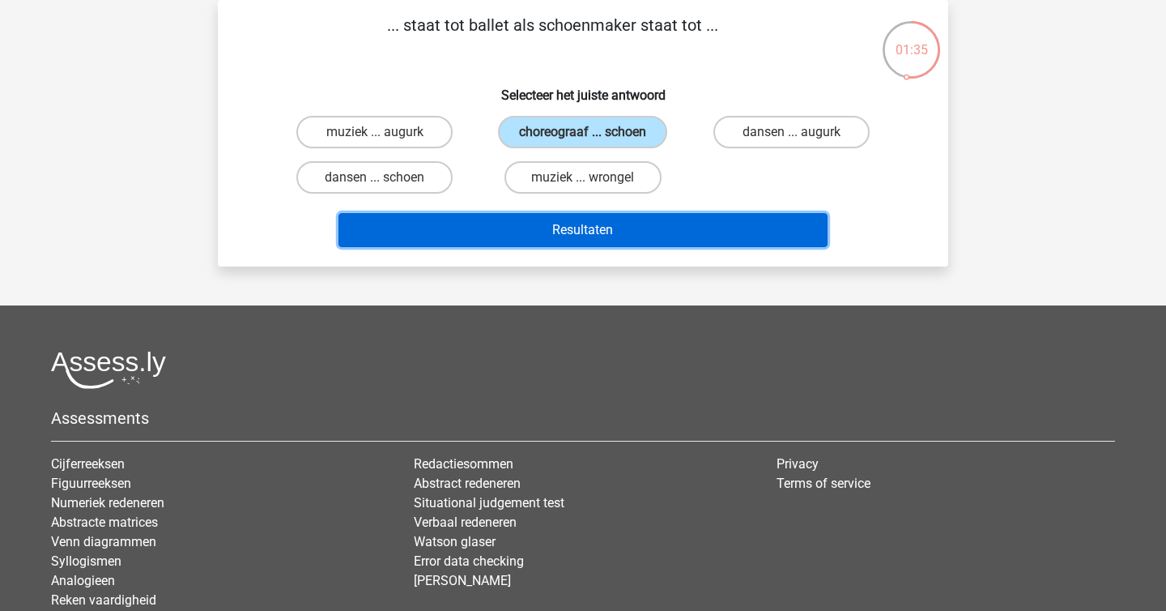
click at [606, 229] on button "Resultaten" at bounding box center [584, 230] width 490 height 34
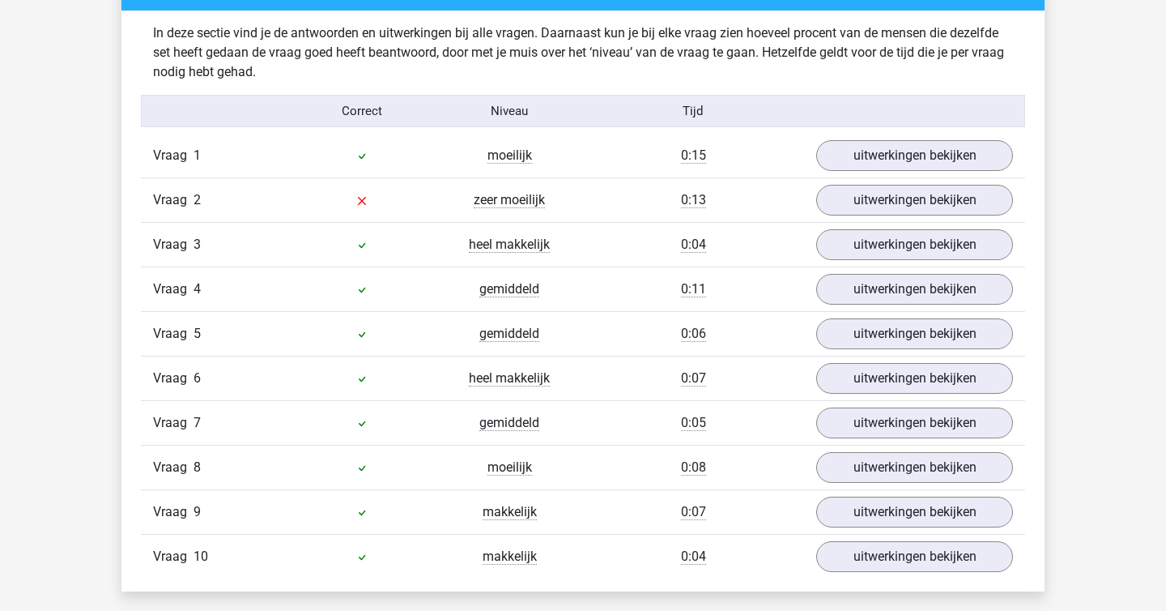
scroll to position [983, 0]
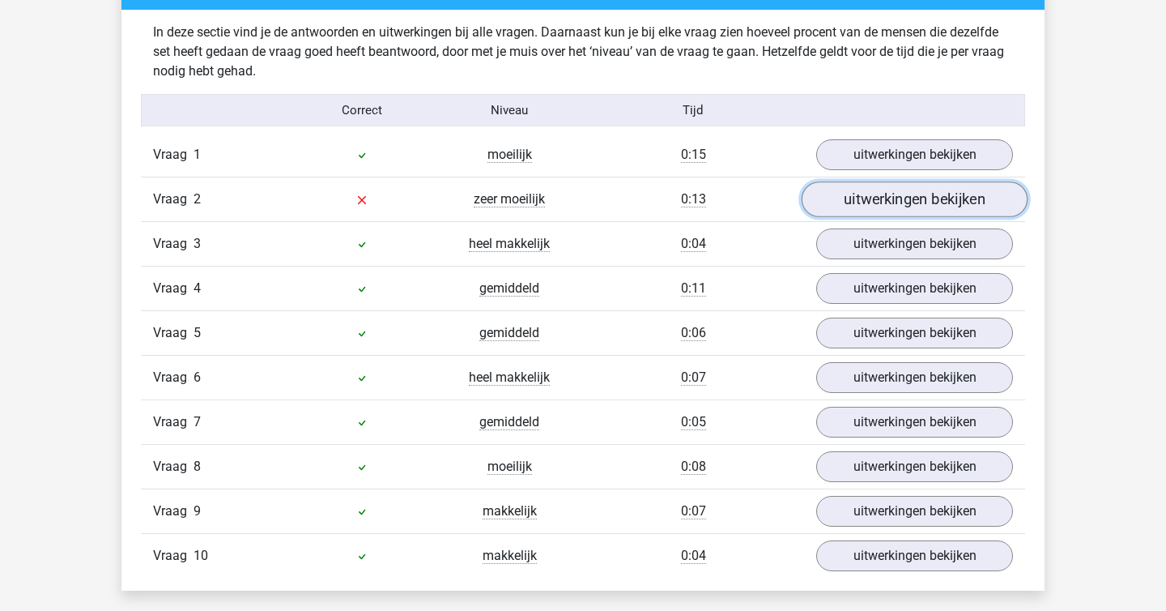
click at [837, 199] on link "uitwerkingen bekijken" at bounding box center [915, 199] width 226 height 36
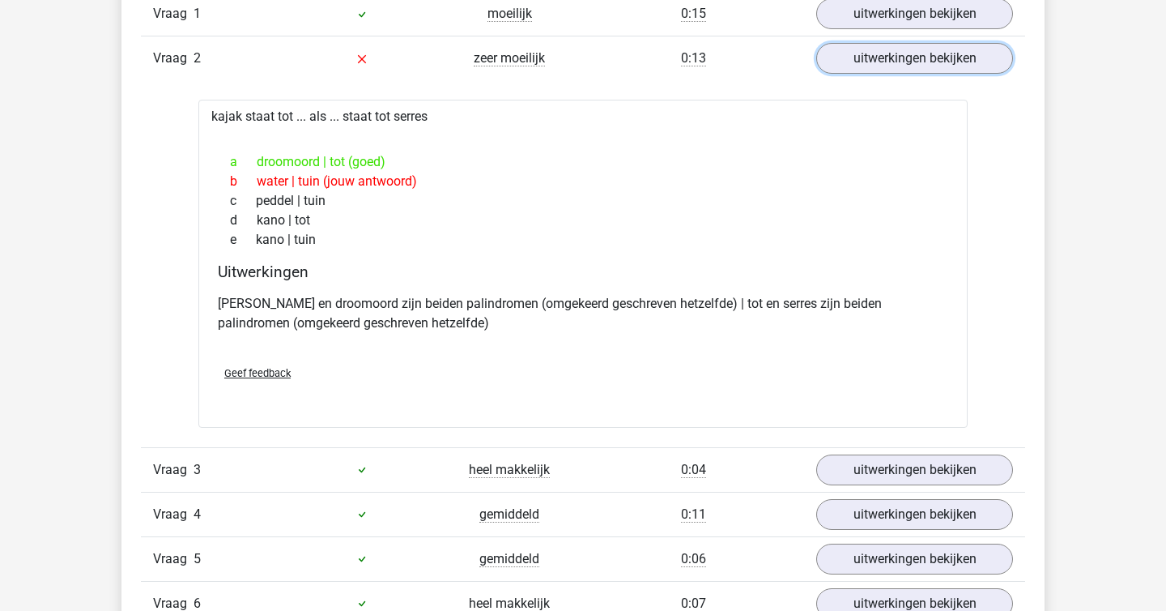
scroll to position [1130, 0]
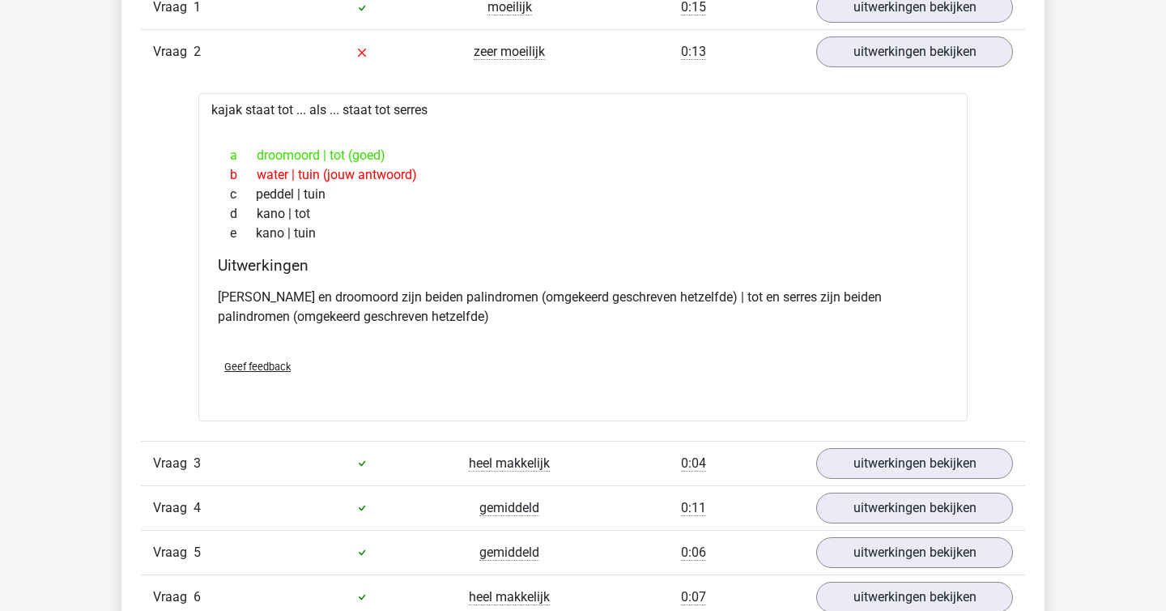
click at [756, 317] on p "kajak en droomoord zijn beiden palindromen (omgekeerd geschreven hetzelfde) | t…" at bounding box center [583, 307] width 731 height 39
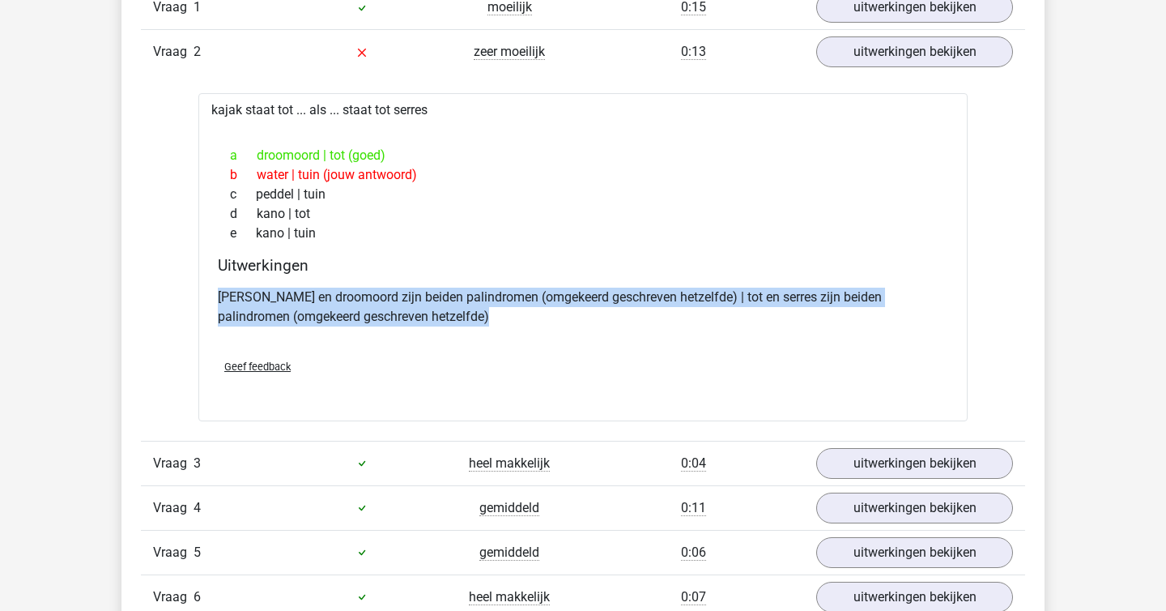
click at [756, 317] on p "kajak en droomoord zijn beiden palindromen (omgekeerd geschreven hetzelfde) | t…" at bounding box center [583, 307] width 731 height 39
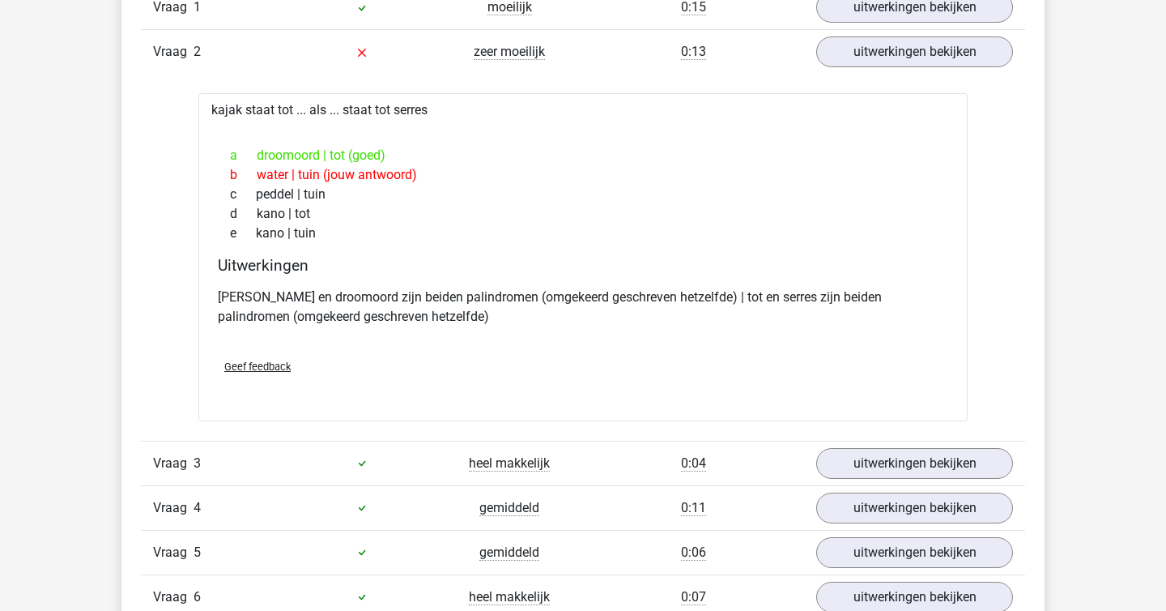
click at [756, 317] on p "kajak en droomoord zijn beiden palindromen (omgekeerd geschreven hetzelfde) | t…" at bounding box center [583, 307] width 731 height 39
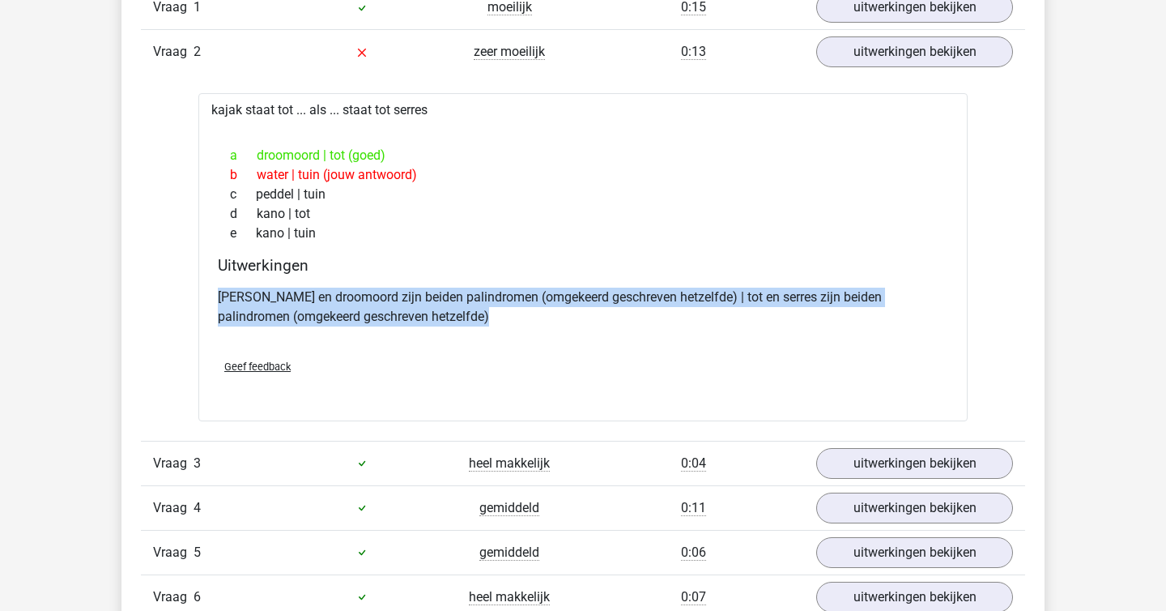
click at [756, 317] on p "kajak en droomoord zijn beiden palindromen (omgekeerd geschreven hetzelfde) | t…" at bounding box center [583, 307] width 731 height 39
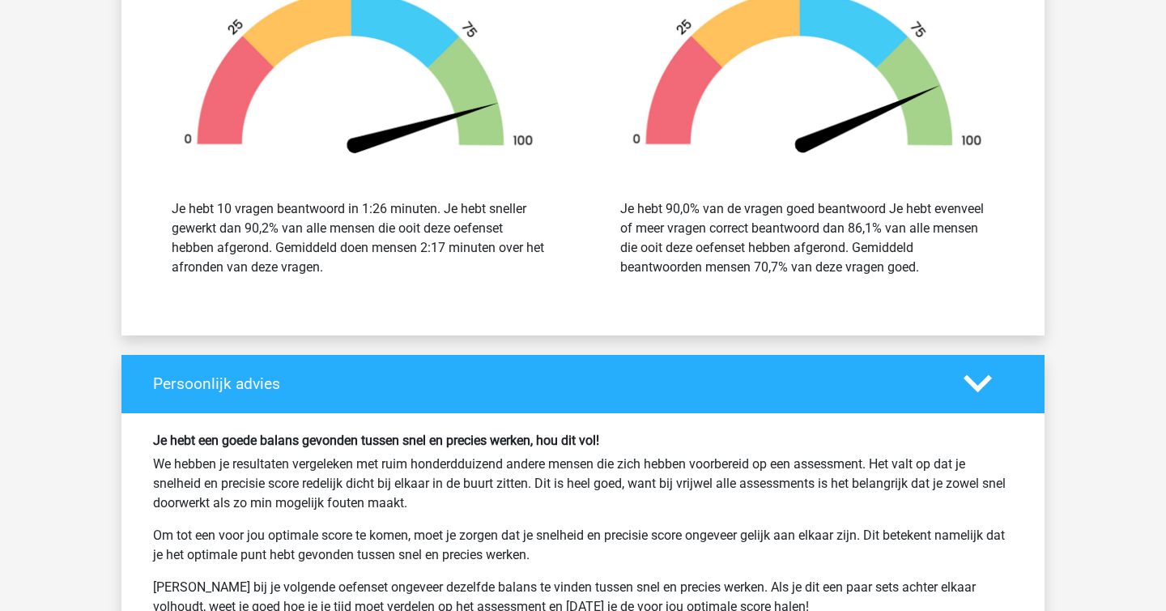
scroll to position [2054, 0]
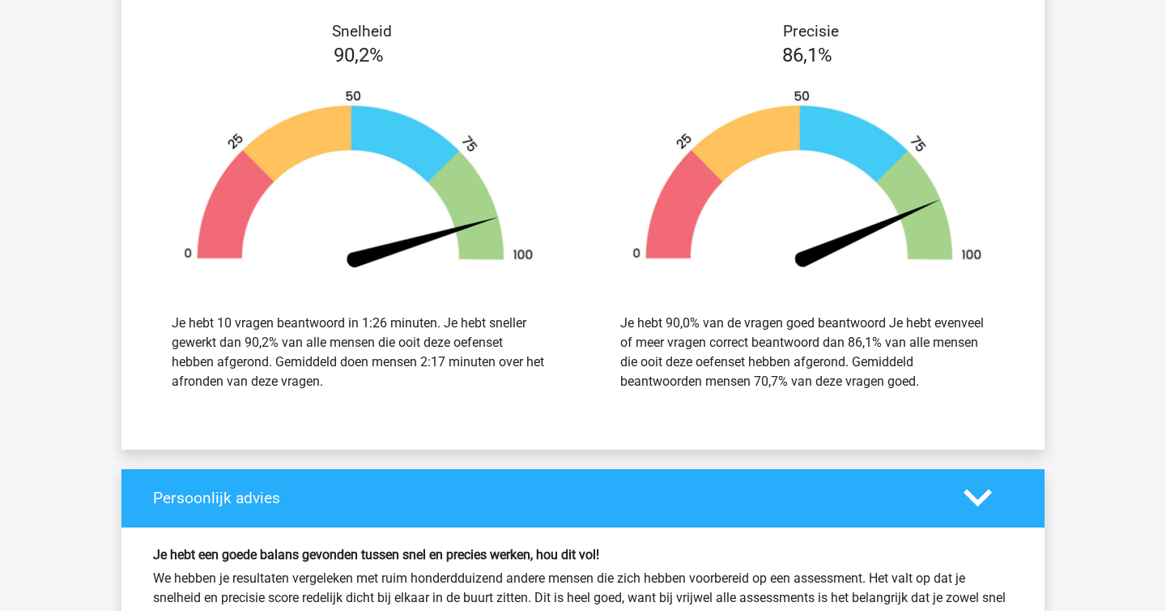
click at [449, 365] on div "Je hebt 10 vragen beantwoord in 1:26 minuten. Je hebt sneller gewerkt dan 90,2%…" at bounding box center [359, 352] width 374 height 78
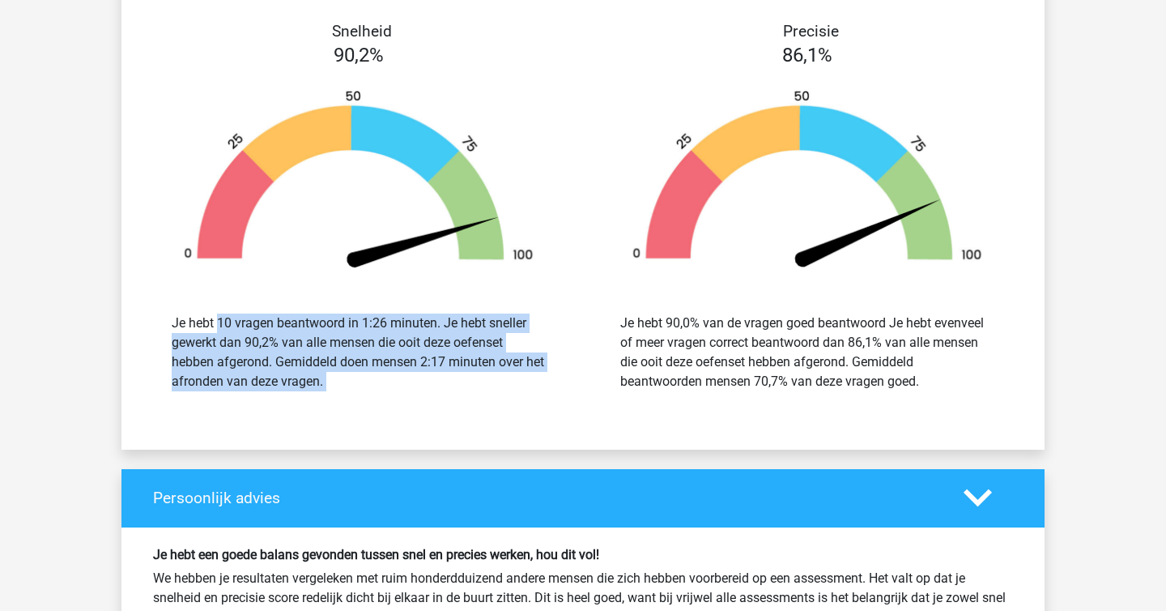
click at [449, 365] on div "Je hebt 10 vragen beantwoord in 1:26 minuten. Je hebt sneller gewerkt dan 90,2%…" at bounding box center [359, 352] width 374 height 78
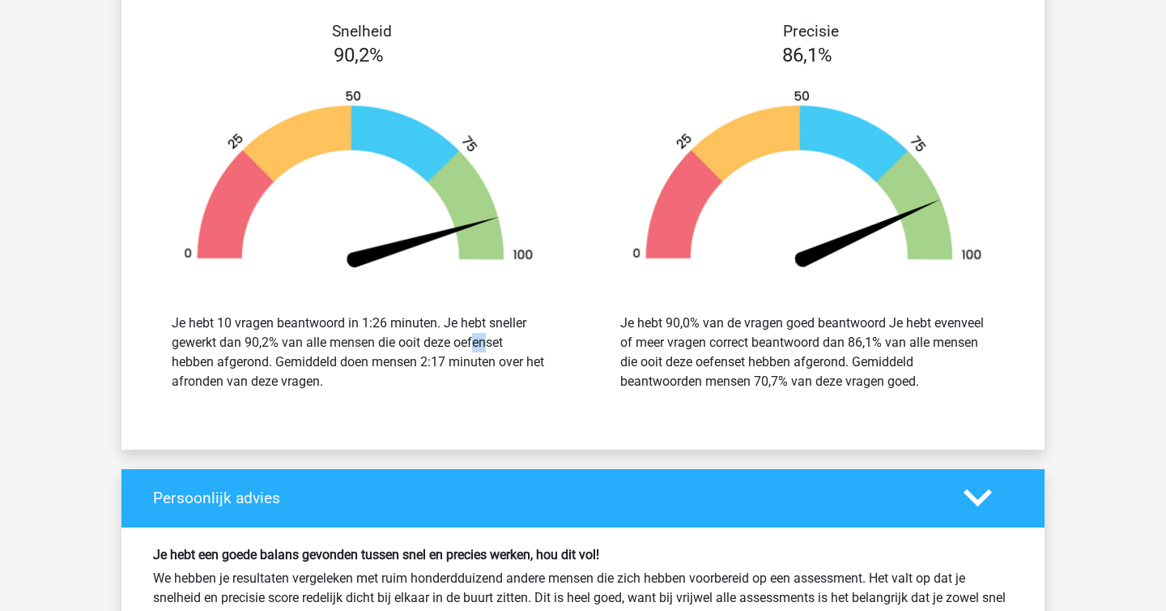
drag, startPoint x: 400, startPoint y: 338, endPoint x: 391, endPoint y: 338, distance: 8.9
click at [391, 338] on div "Je hebt 10 vragen beantwoord in 1:26 minuten. Je hebt sneller gewerkt dan 90,2%…" at bounding box center [359, 352] width 374 height 78
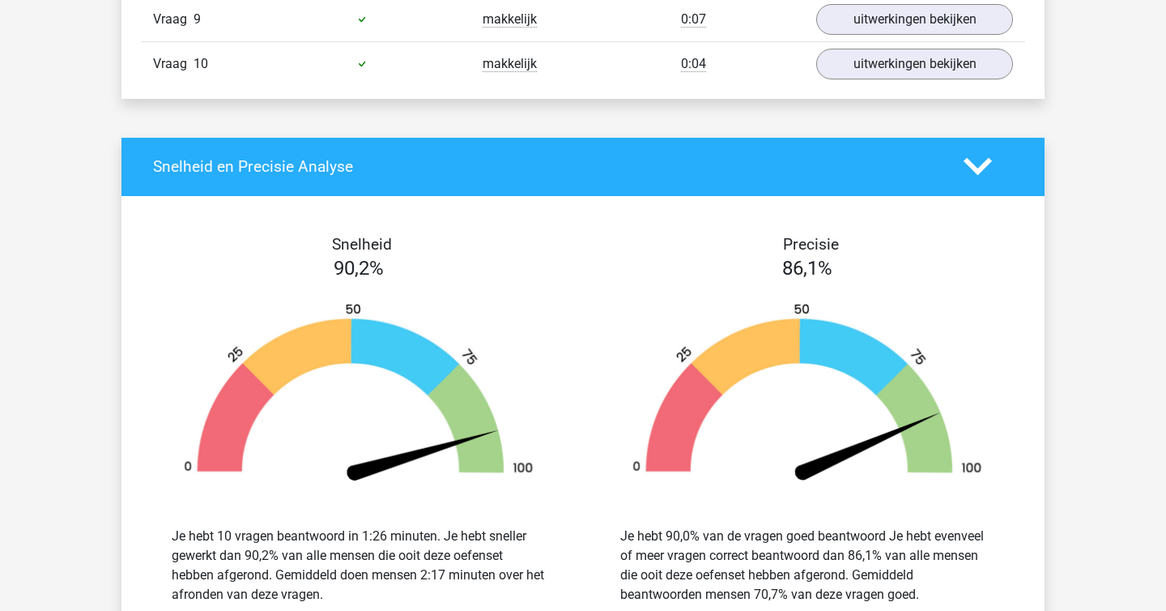
scroll to position [1842, 0]
